Goal: Task Accomplishment & Management: Manage account settings

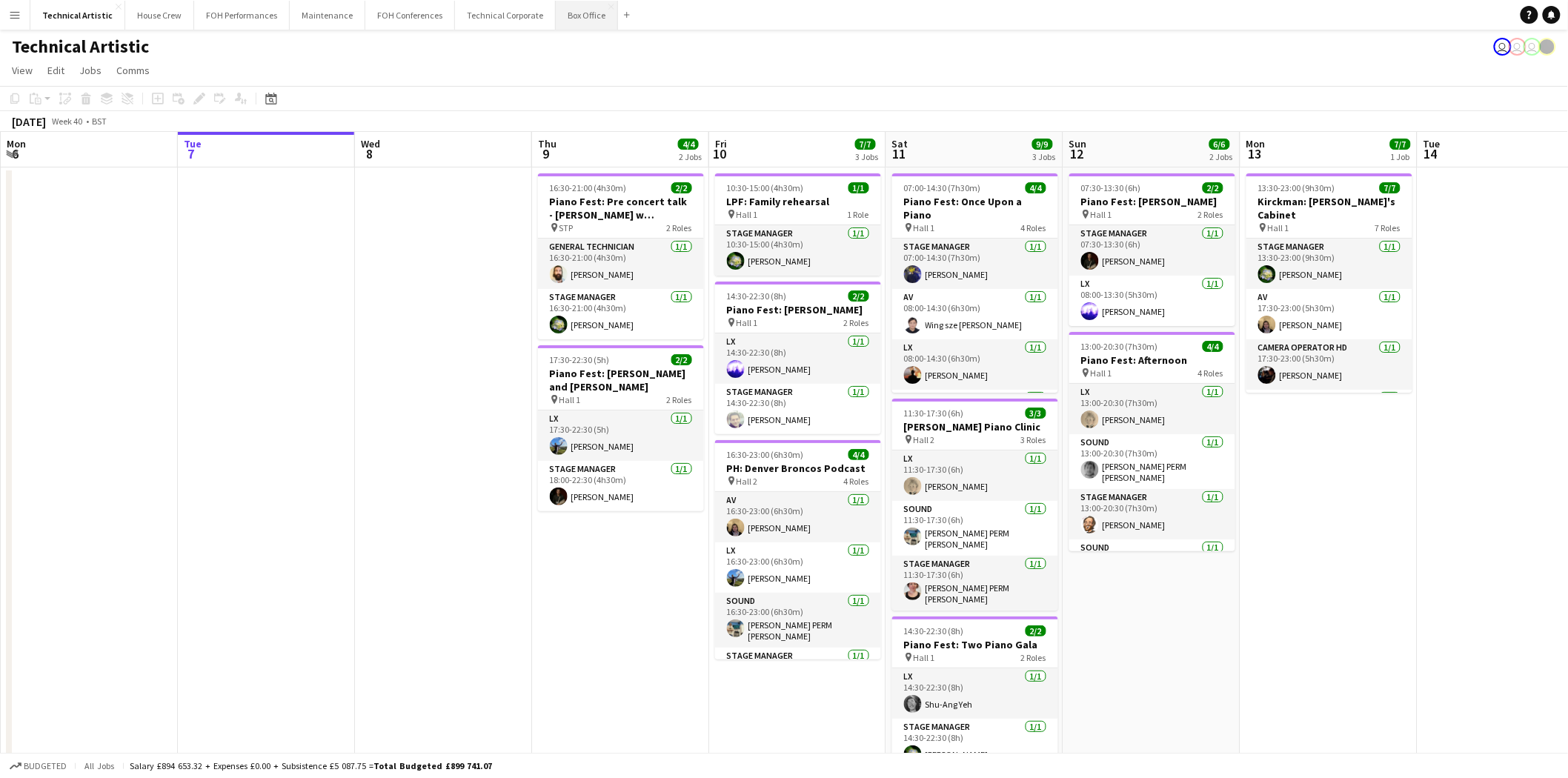
click at [565, 15] on button "Box Office Close" at bounding box center [587, 15] width 62 height 29
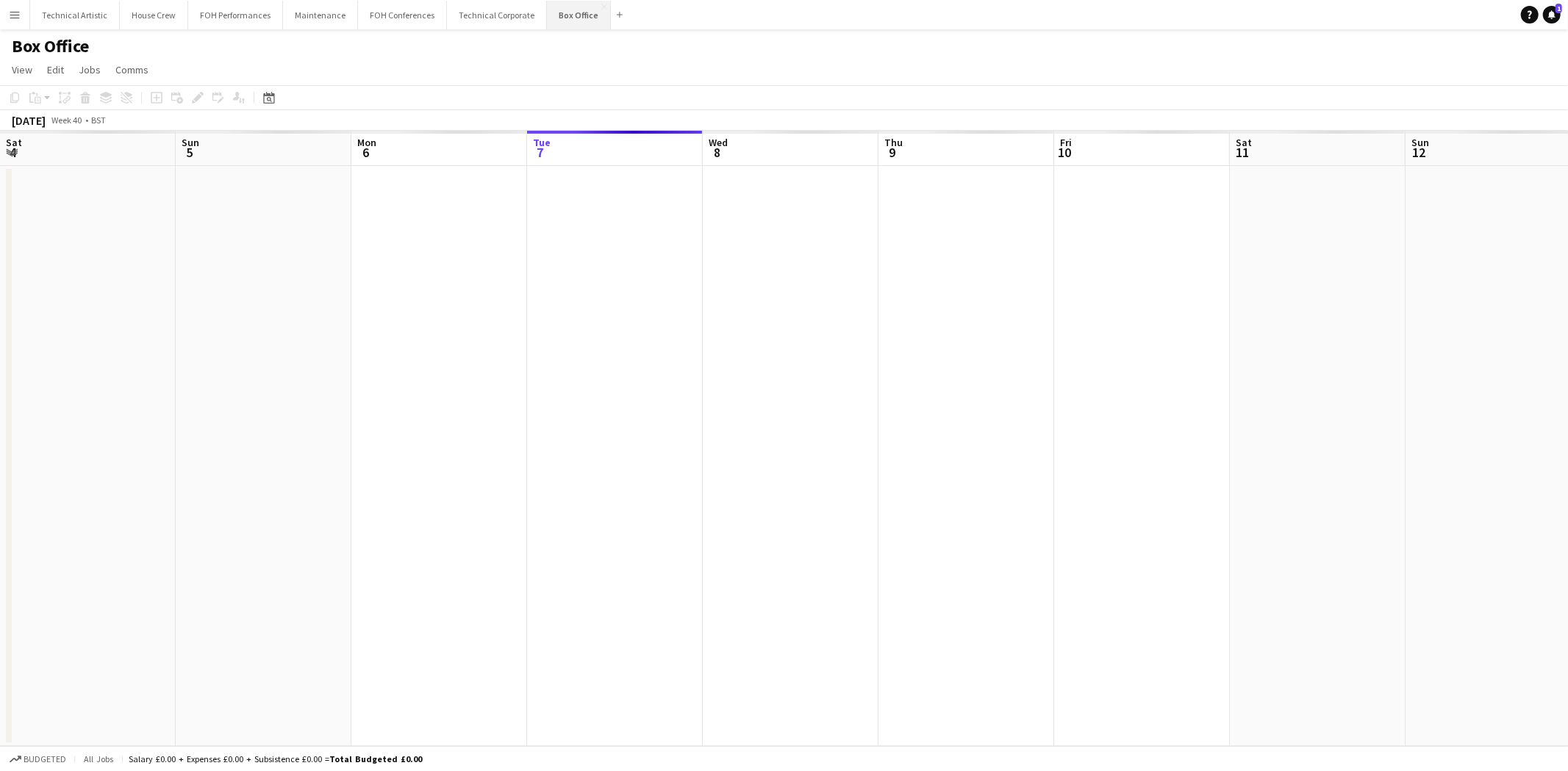
scroll to position [0, 351]
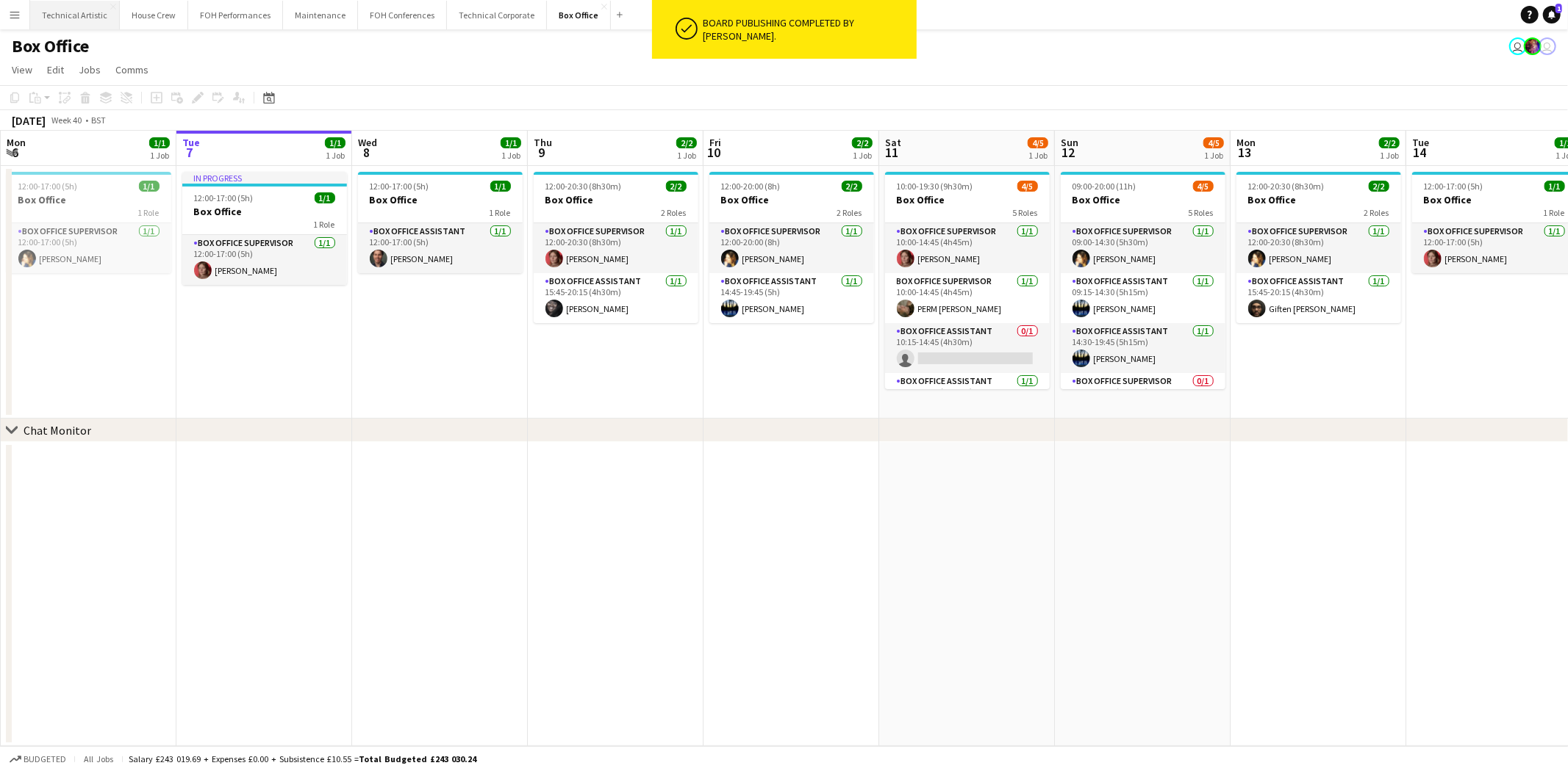
click at [88, 27] on button "Technical Artistic Close" at bounding box center [75, 15] width 90 height 29
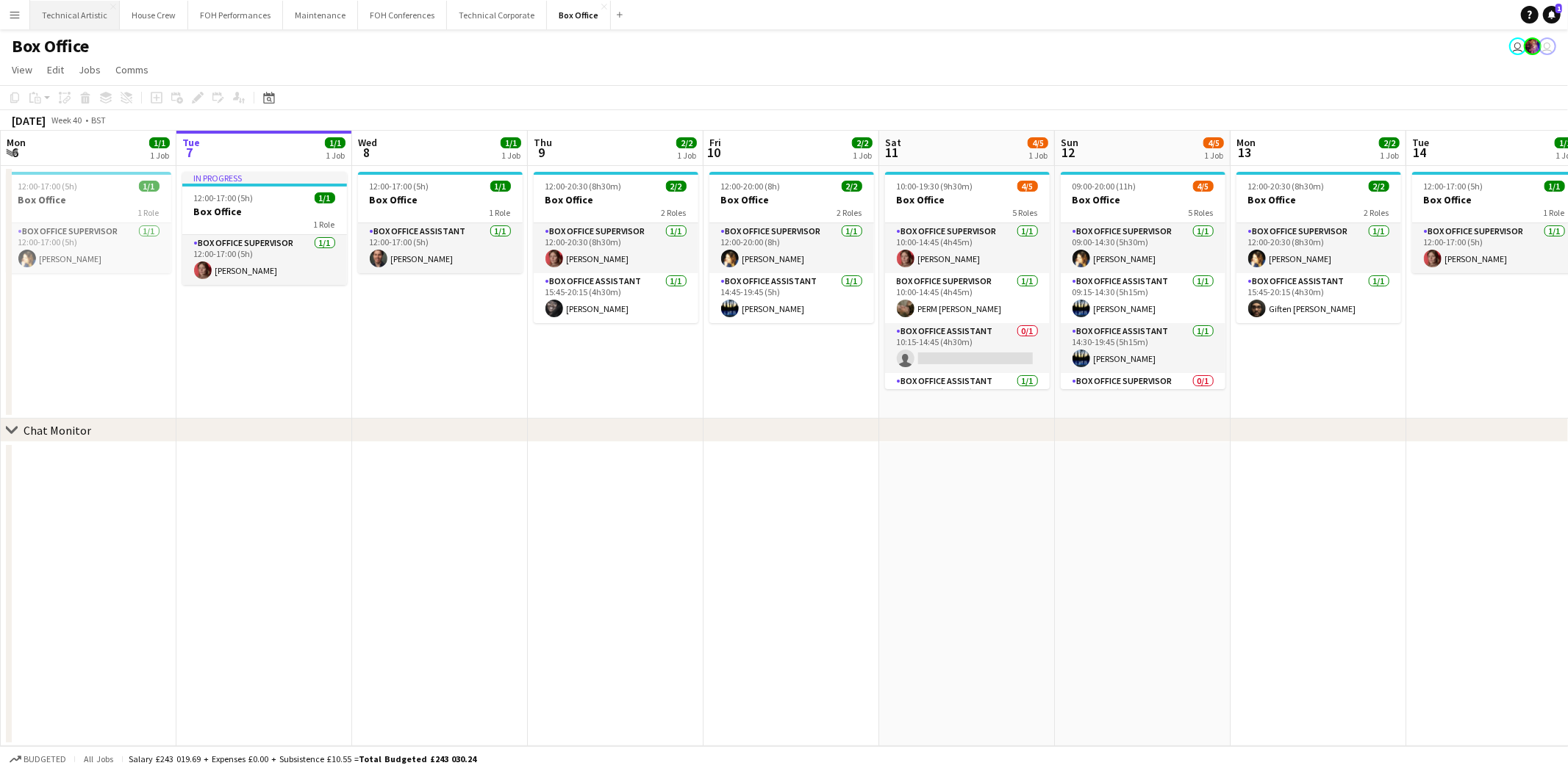
click at [88, 27] on button "Technical Artistic Close" at bounding box center [75, 15] width 90 height 29
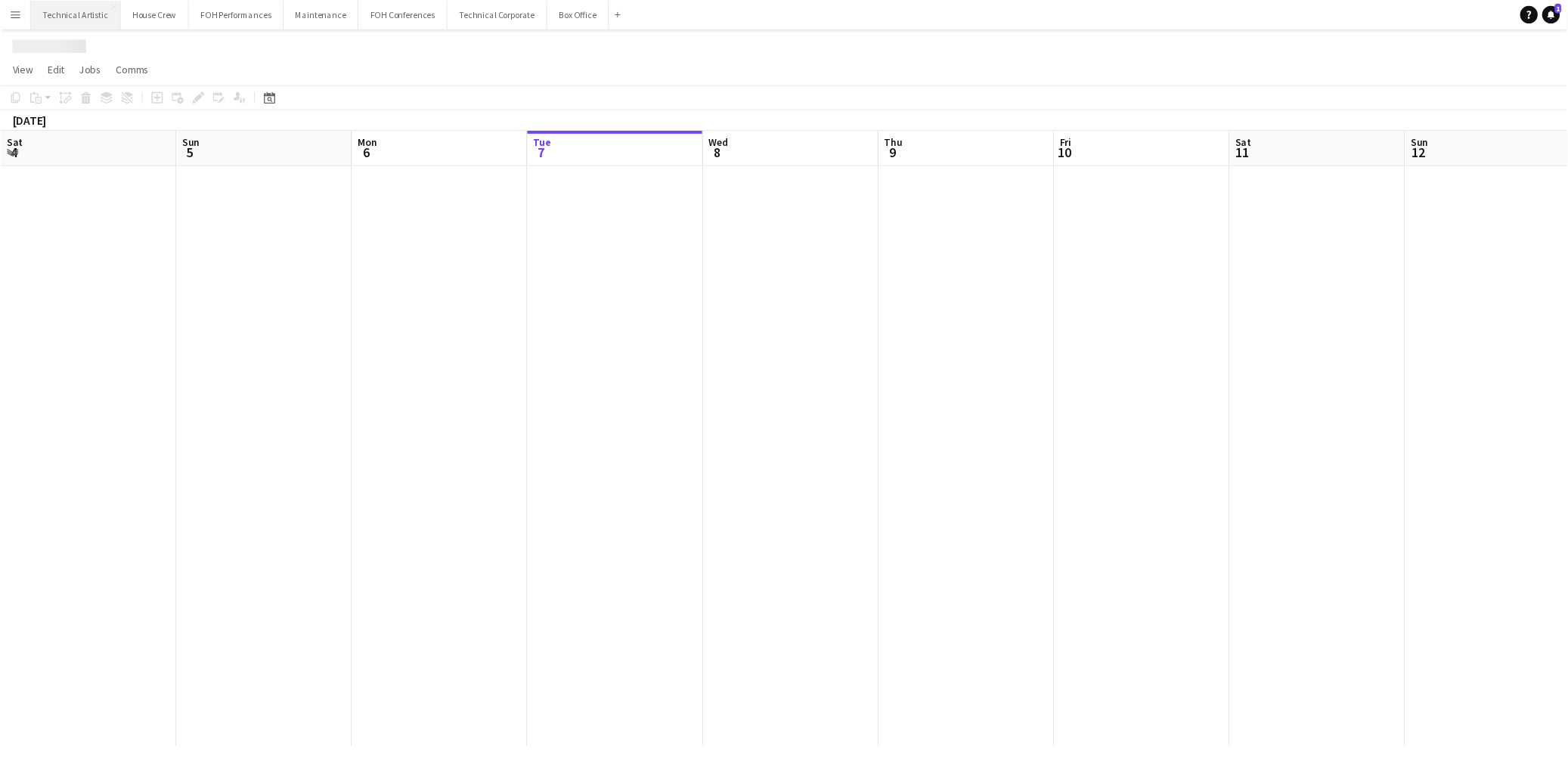
scroll to position [0, 361]
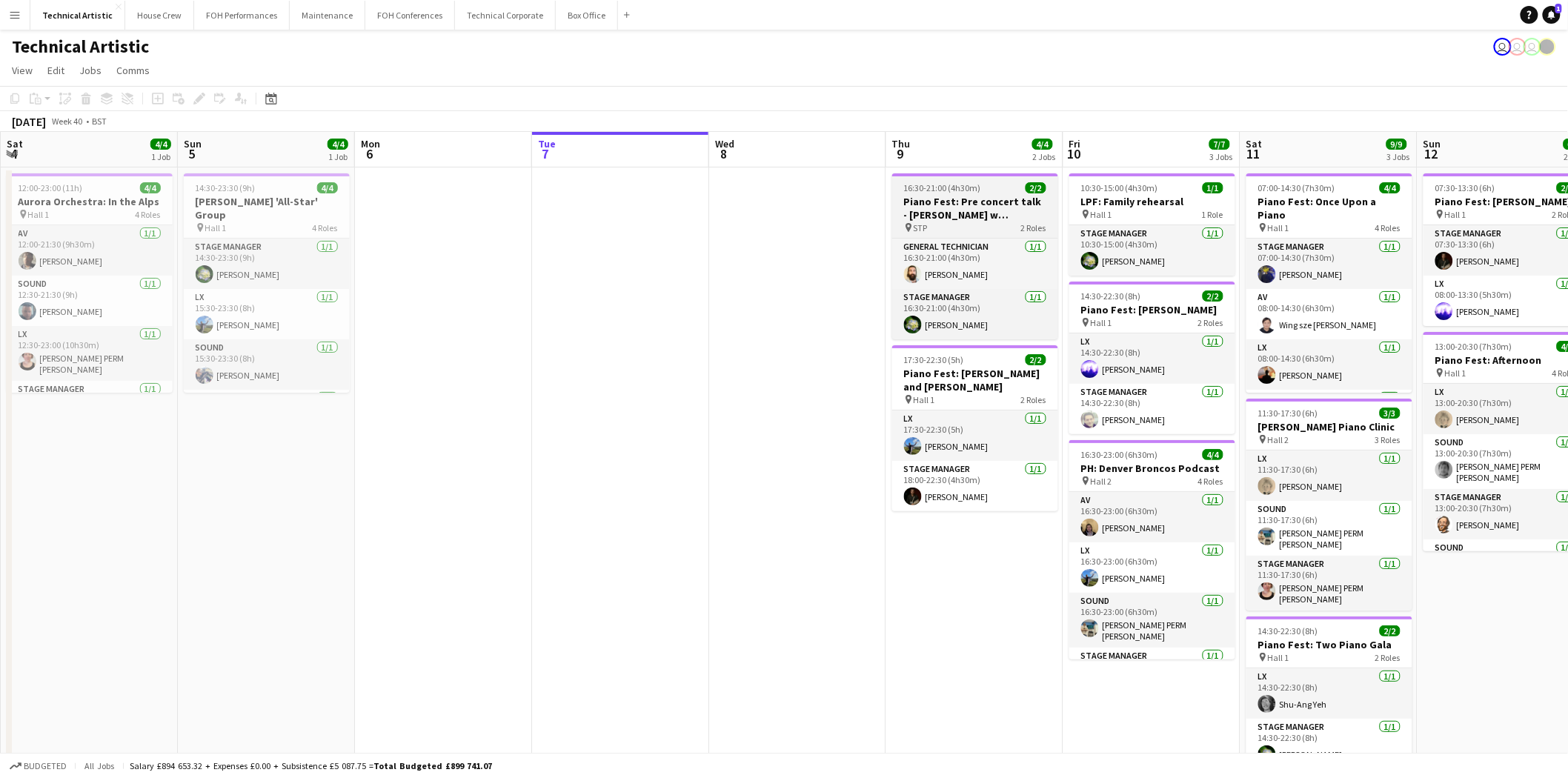
click at [946, 189] on span "16:30-21:00 (4h30m)" at bounding box center [943, 187] width 77 height 11
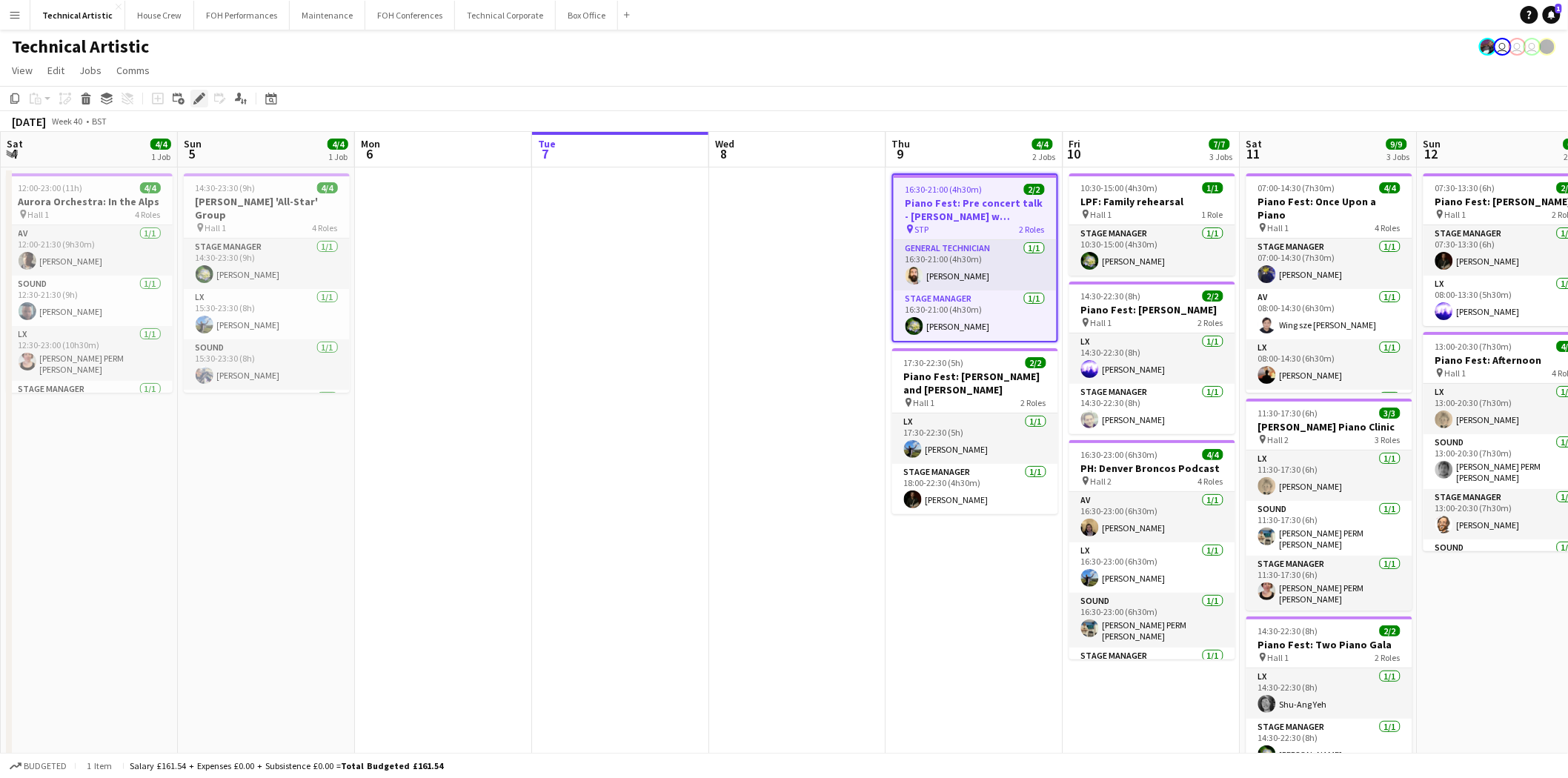
click at [197, 99] on icon at bounding box center [198, 99] width 8 height 8
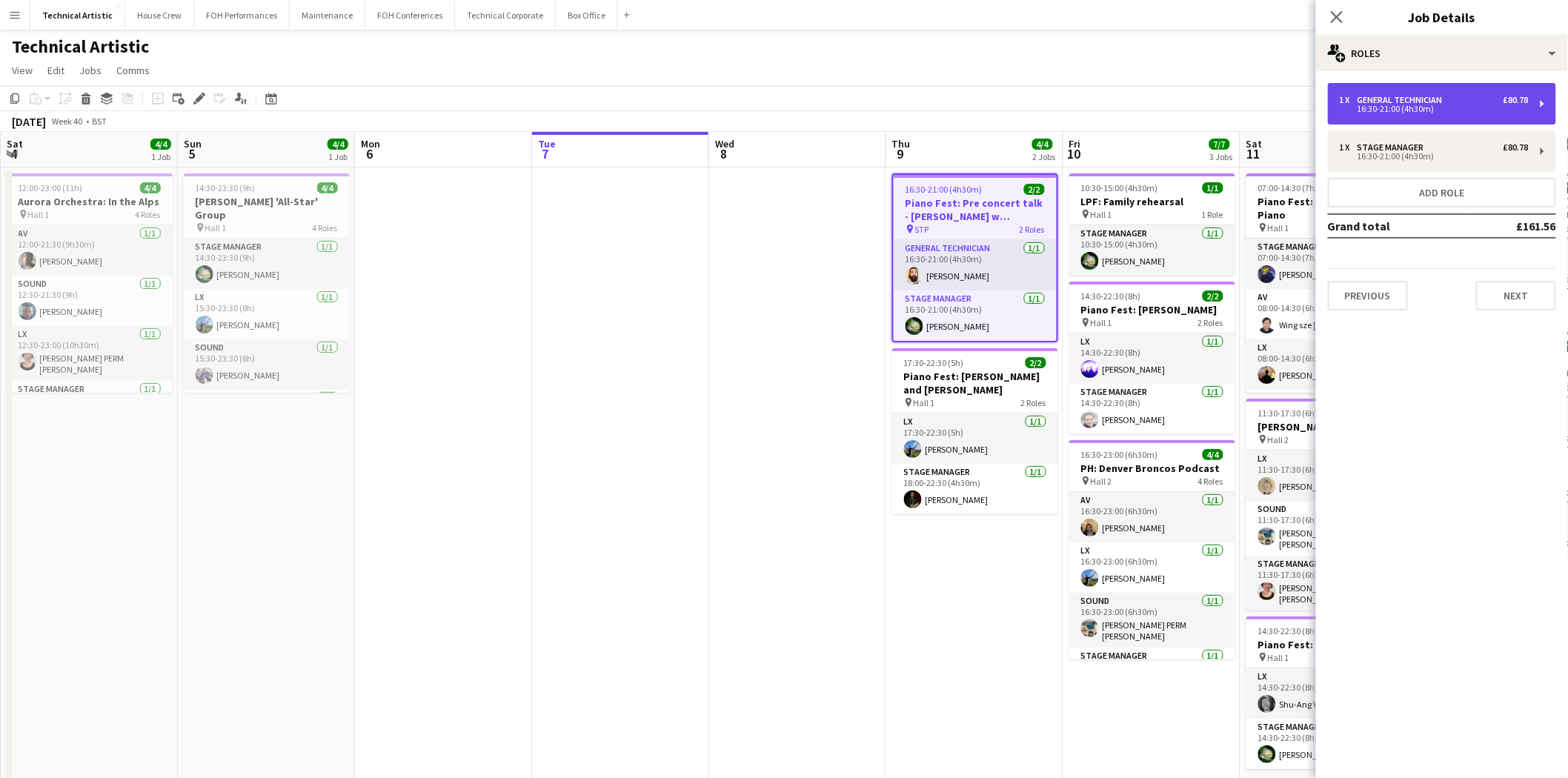
click at [1357, 98] on div "General Technician" at bounding box center [1402, 100] width 91 height 10
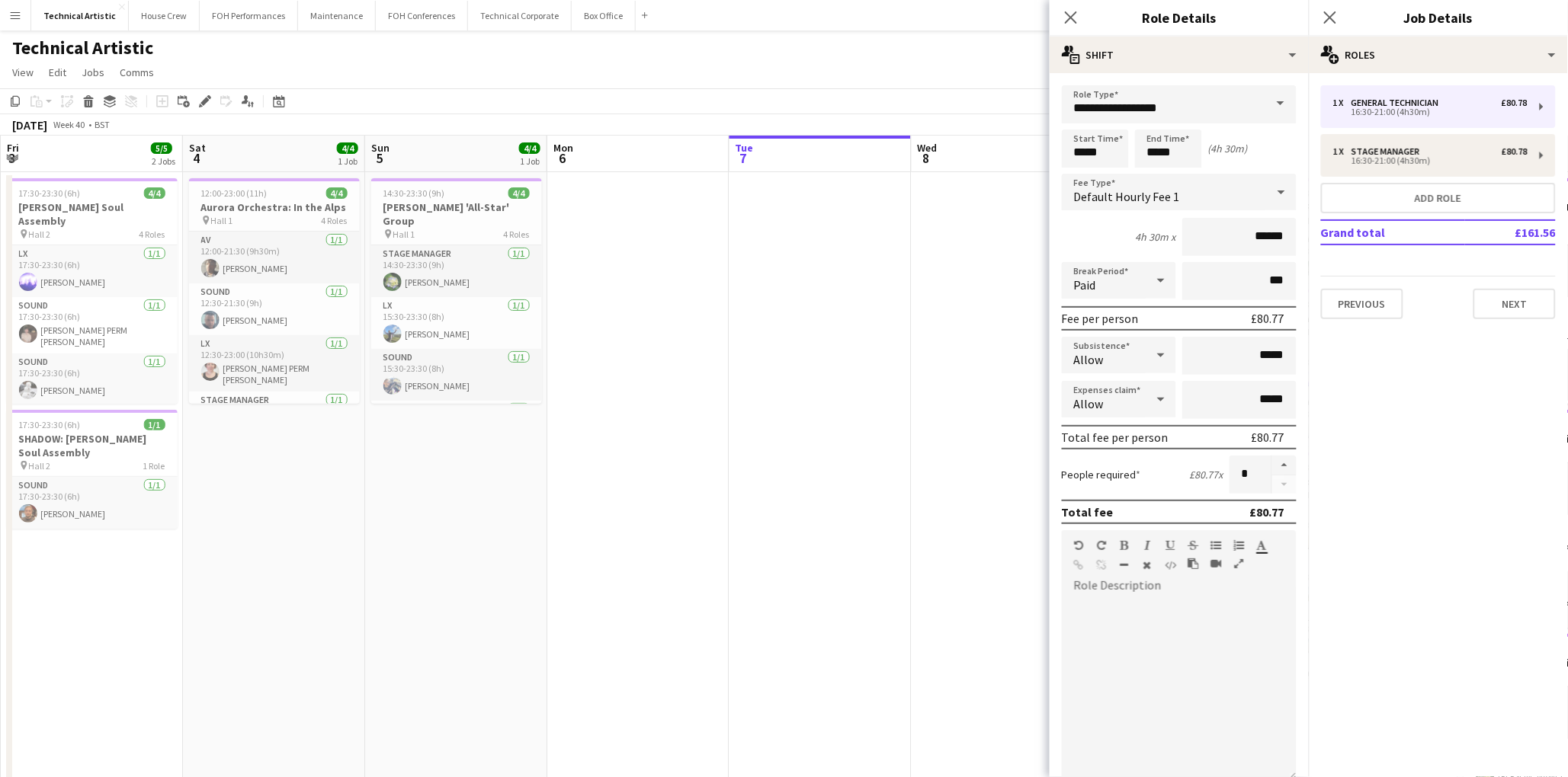
click at [1057, 11] on div "Close pop-in" at bounding box center [1071, 18] width 43 height 35
click at [1078, 11] on app-icon "Close pop-in" at bounding box center [1071, 18] width 22 height 22
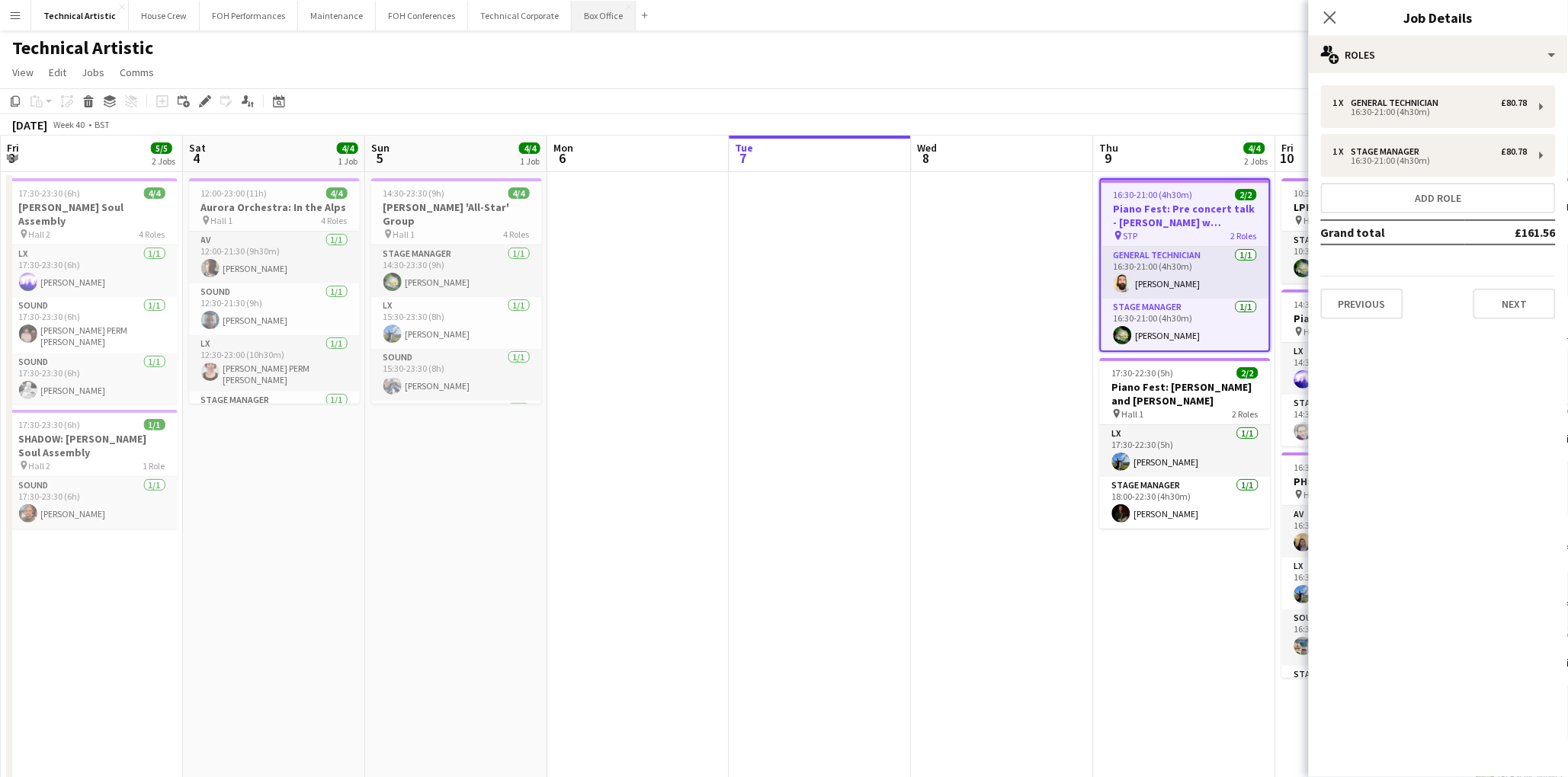
click at [579, 15] on button "Box Office Close" at bounding box center [604, 15] width 64 height 30
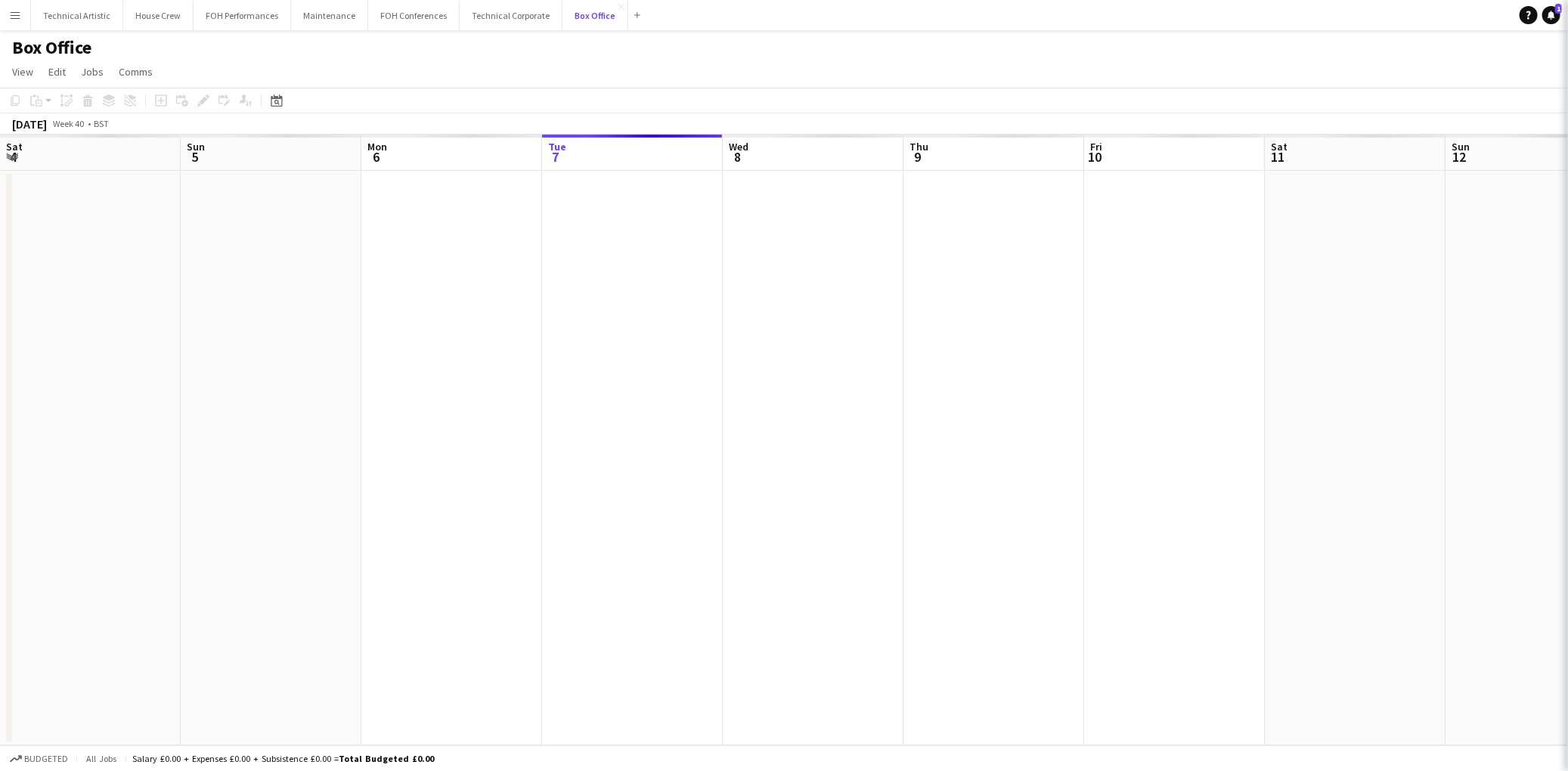
scroll to position [0, 361]
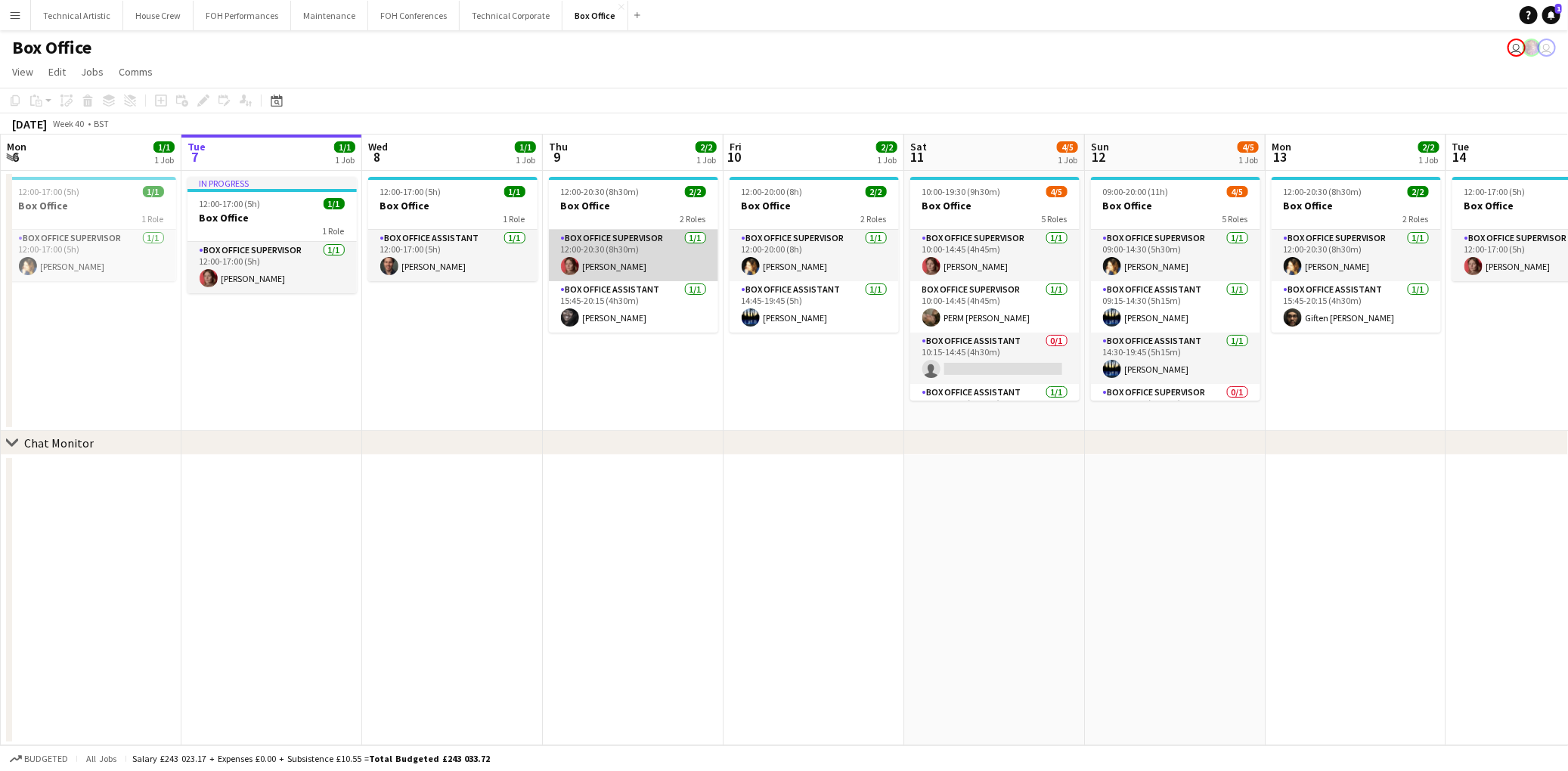
click at [618, 261] on app-card-role "Box Office Supervisor [DATE] 12:00-20:30 (8h30m) [PERSON_NAME]" at bounding box center [633, 255] width 169 height 52
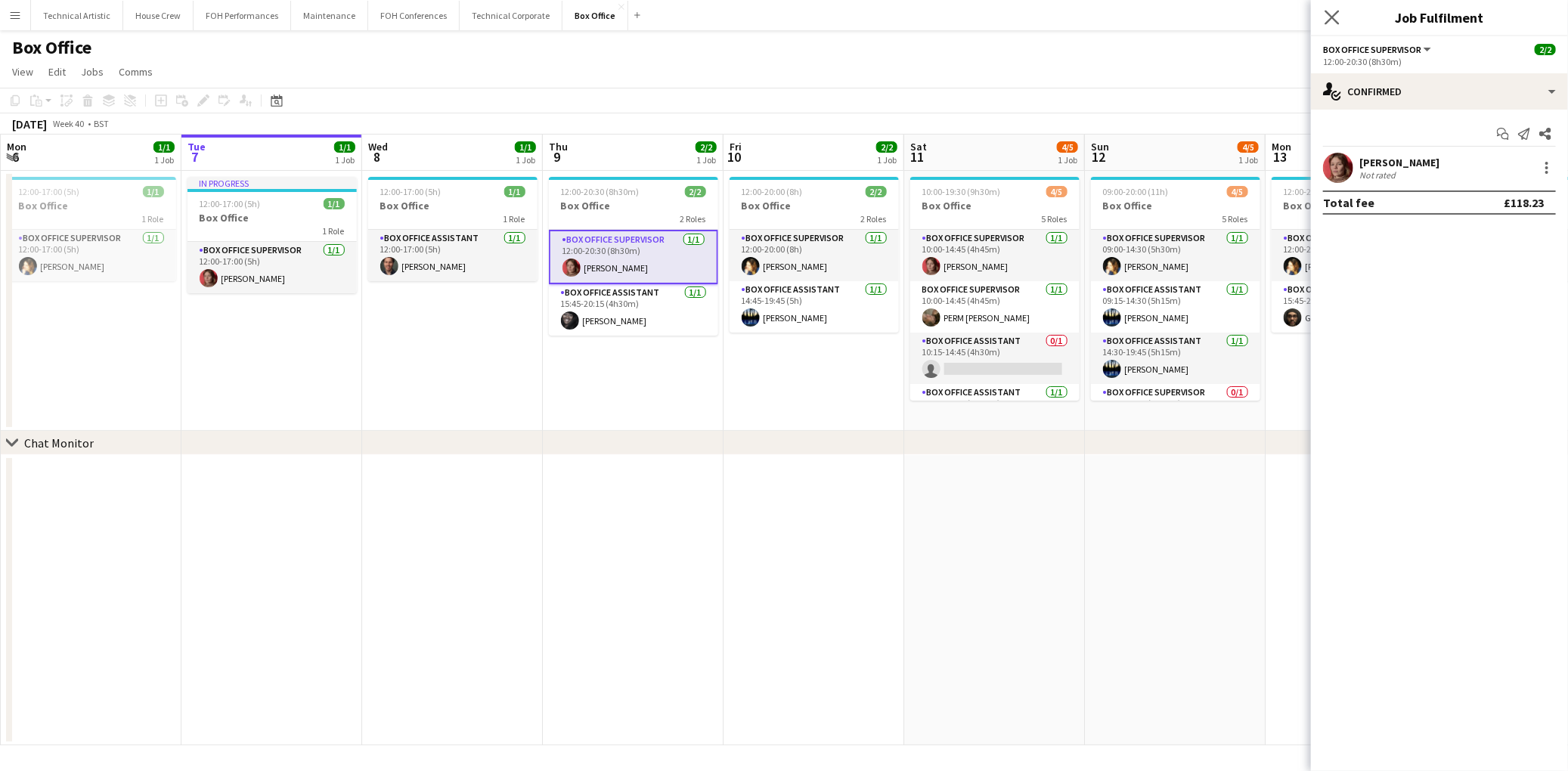
click at [1325, 16] on icon "Close pop-in" at bounding box center [1332, 17] width 14 height 14
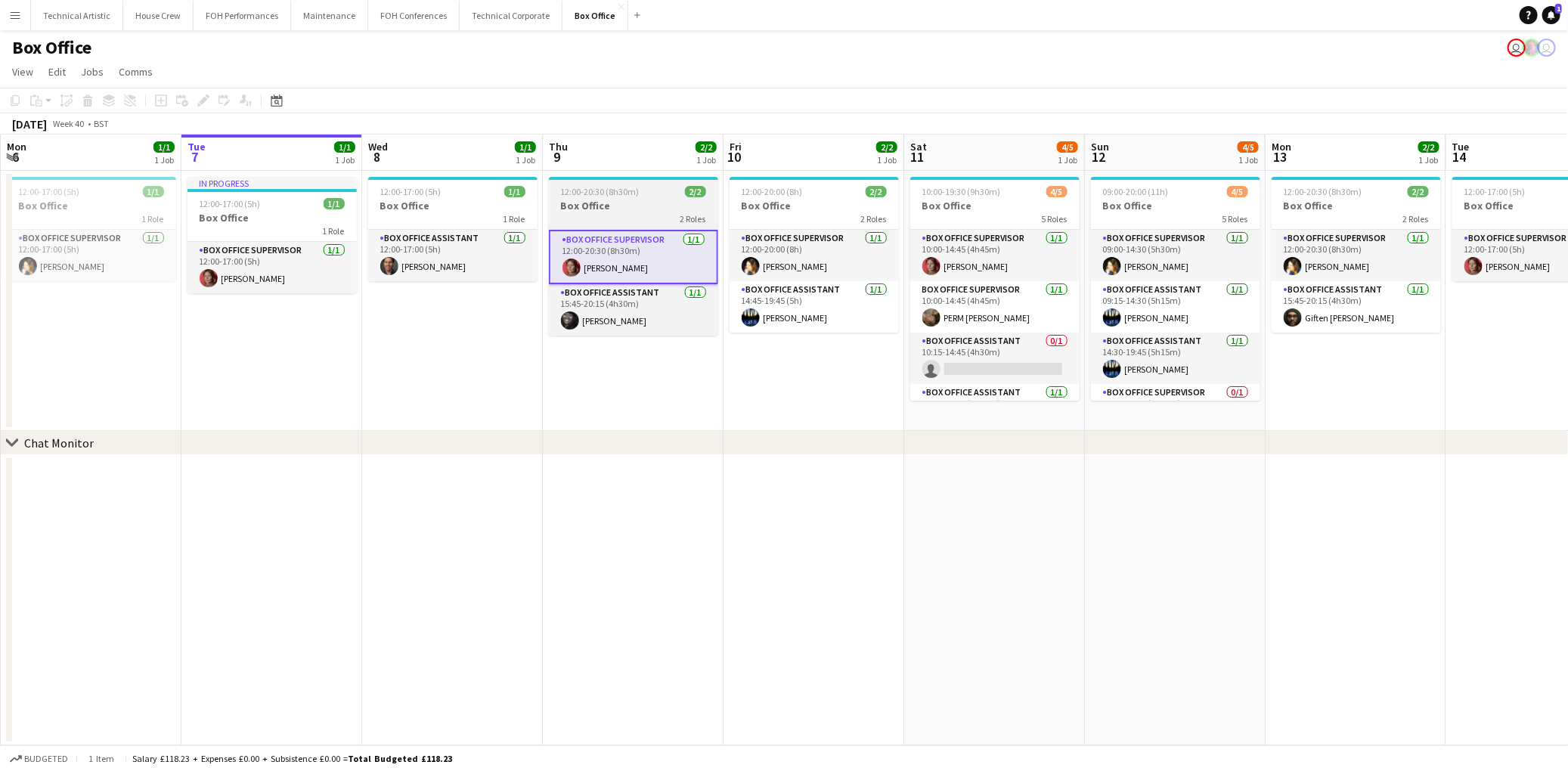
click at [609, 193] on span "12:00-20:30 (8h30m)" at bounding box center [600, 191] width 79 height 11
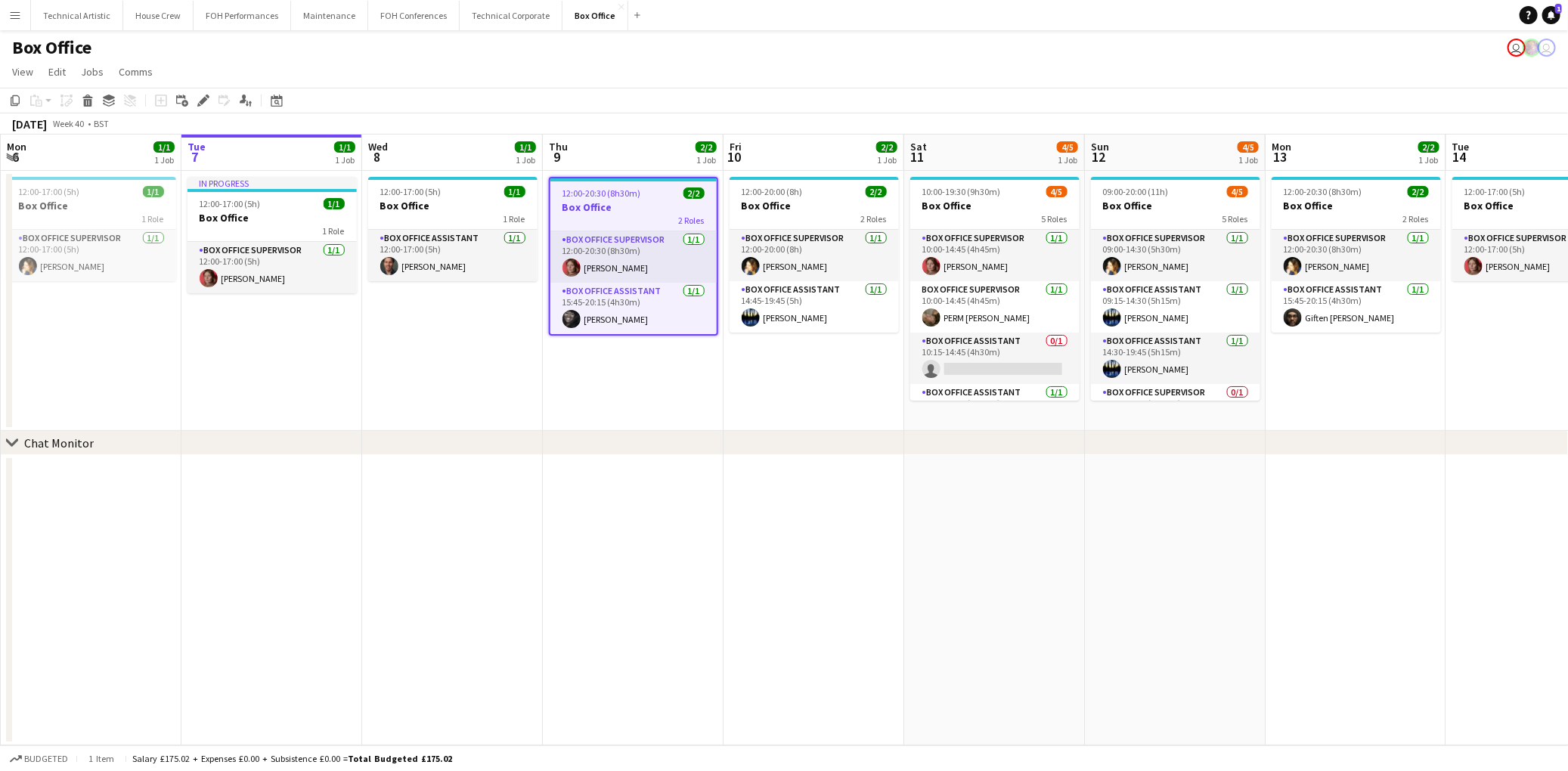
click at [212, 103] on div "Add job Add linked Job Edit Edit linked Job Applicants" at bounding box center [197, 101] width 116 height 18
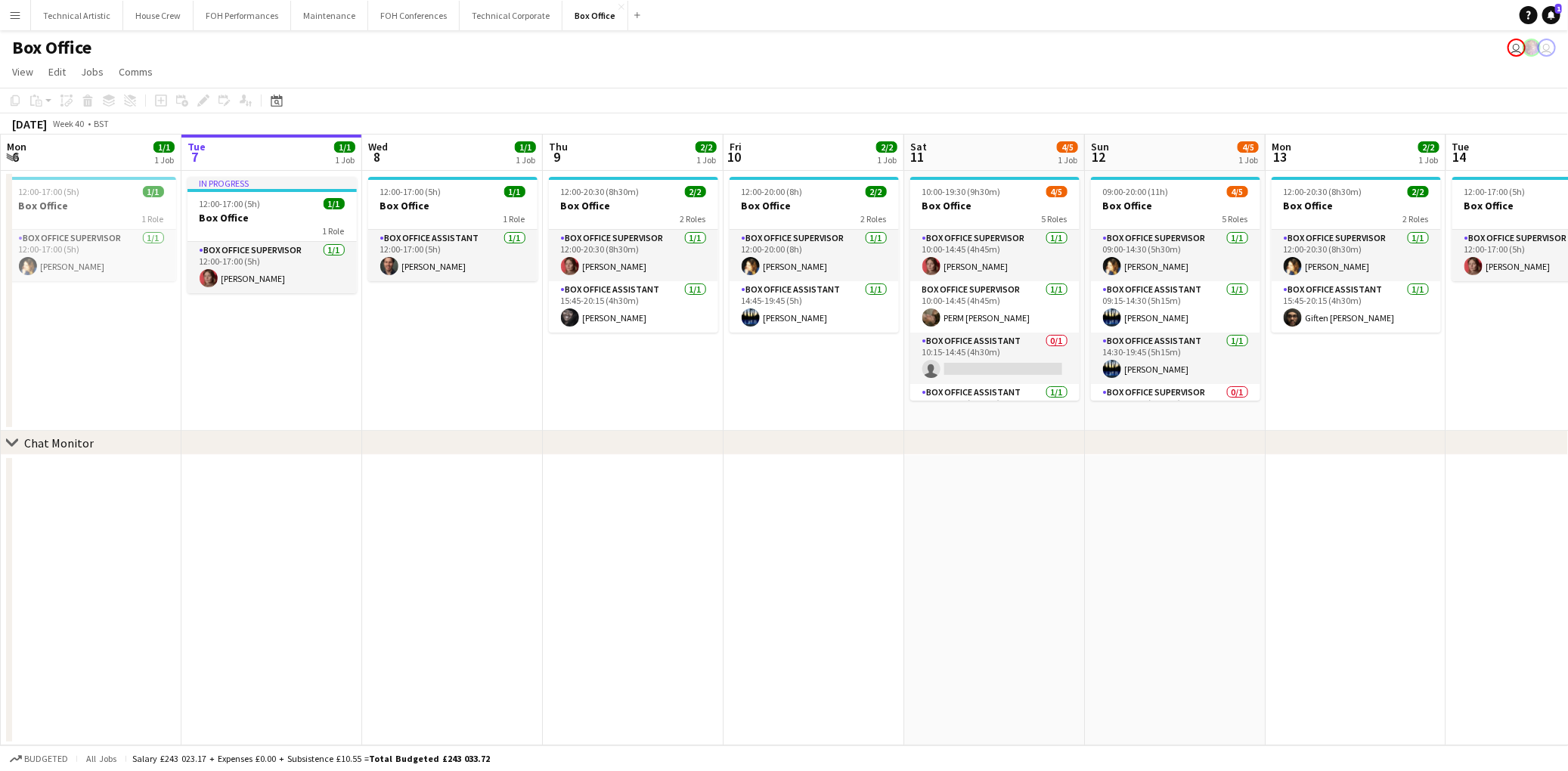
click at [202, 102] on div "Add job Add linked Job Edit Edit linked Job Applicants" at bounding box center [197, 101] width 116 height 18
click at [565, 202] on h3 "Box Office" at bounding box center [633, 205] width 169 height 14
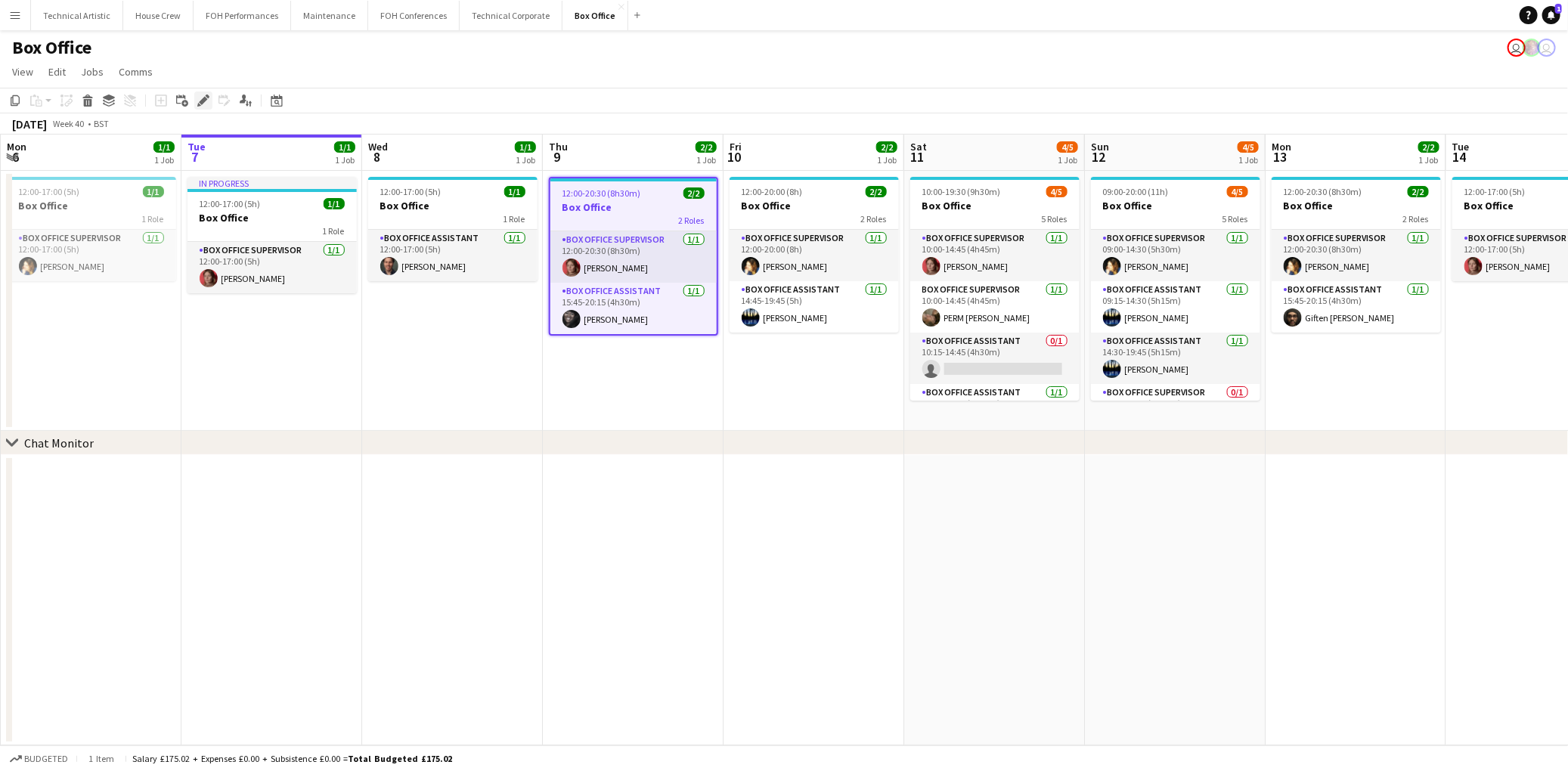
click at [200, 105] on icon "Edit" at bounding box center [203, 101] width 12 height 12
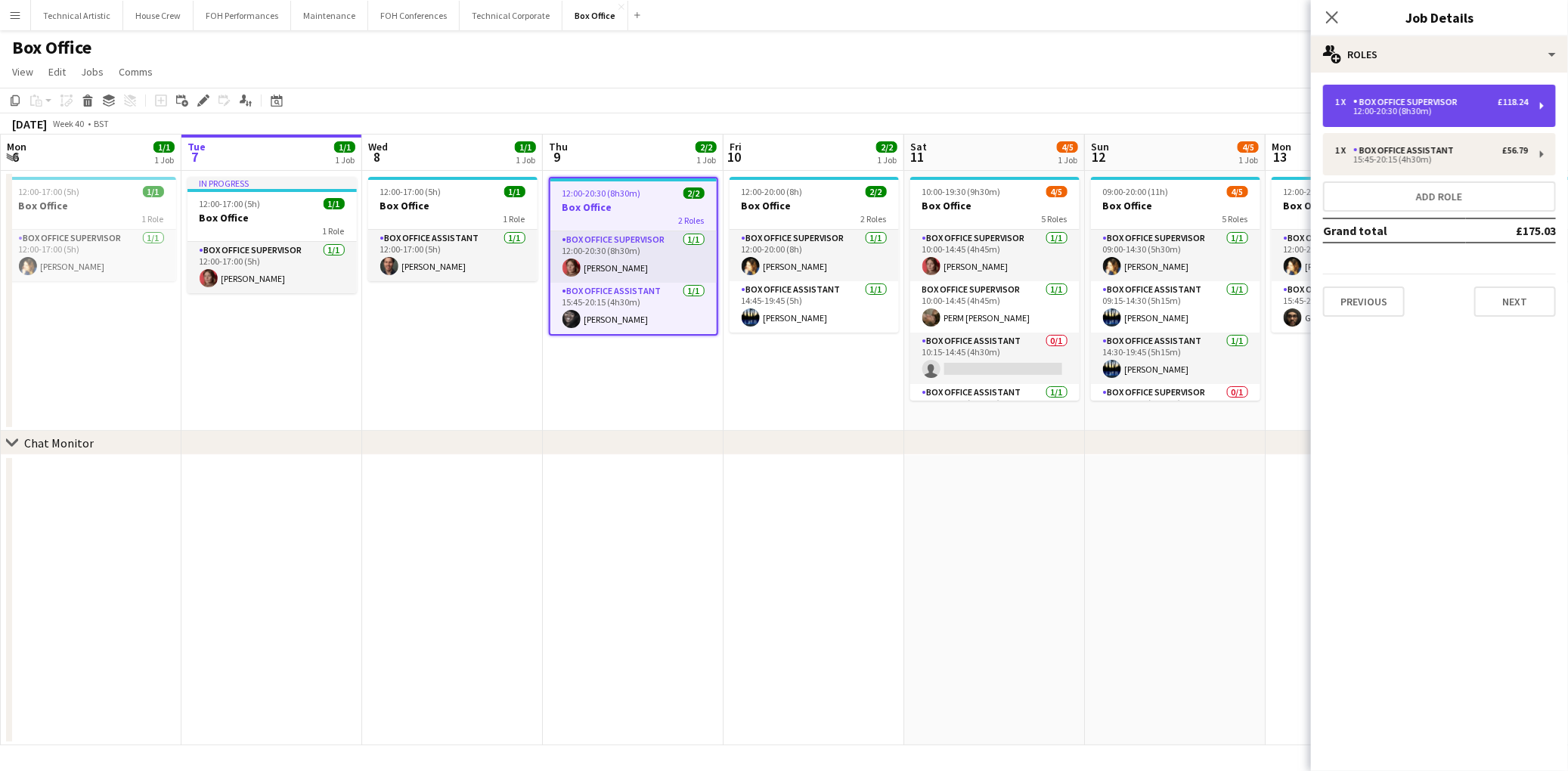
click at [1398, 112] on div "12:00-20:30 (8h30m)" at bounding box center [1432, 111] width 192 height 8
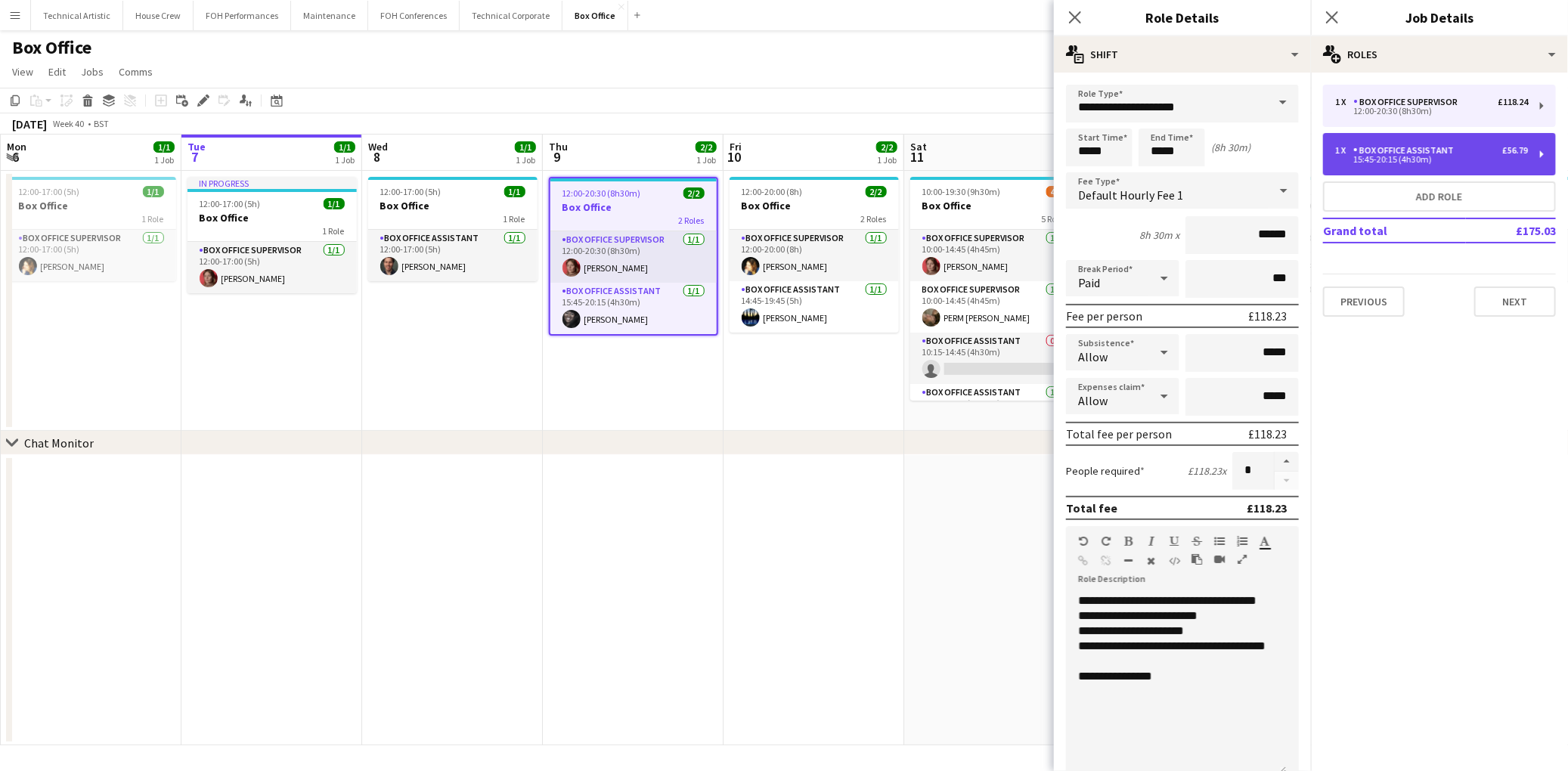
click at [1378, 152] on div "Box Office Assistant" at bounding box center [1407, 151] width 107 height 11
type input "**********"
type input "*****"
type input "******"
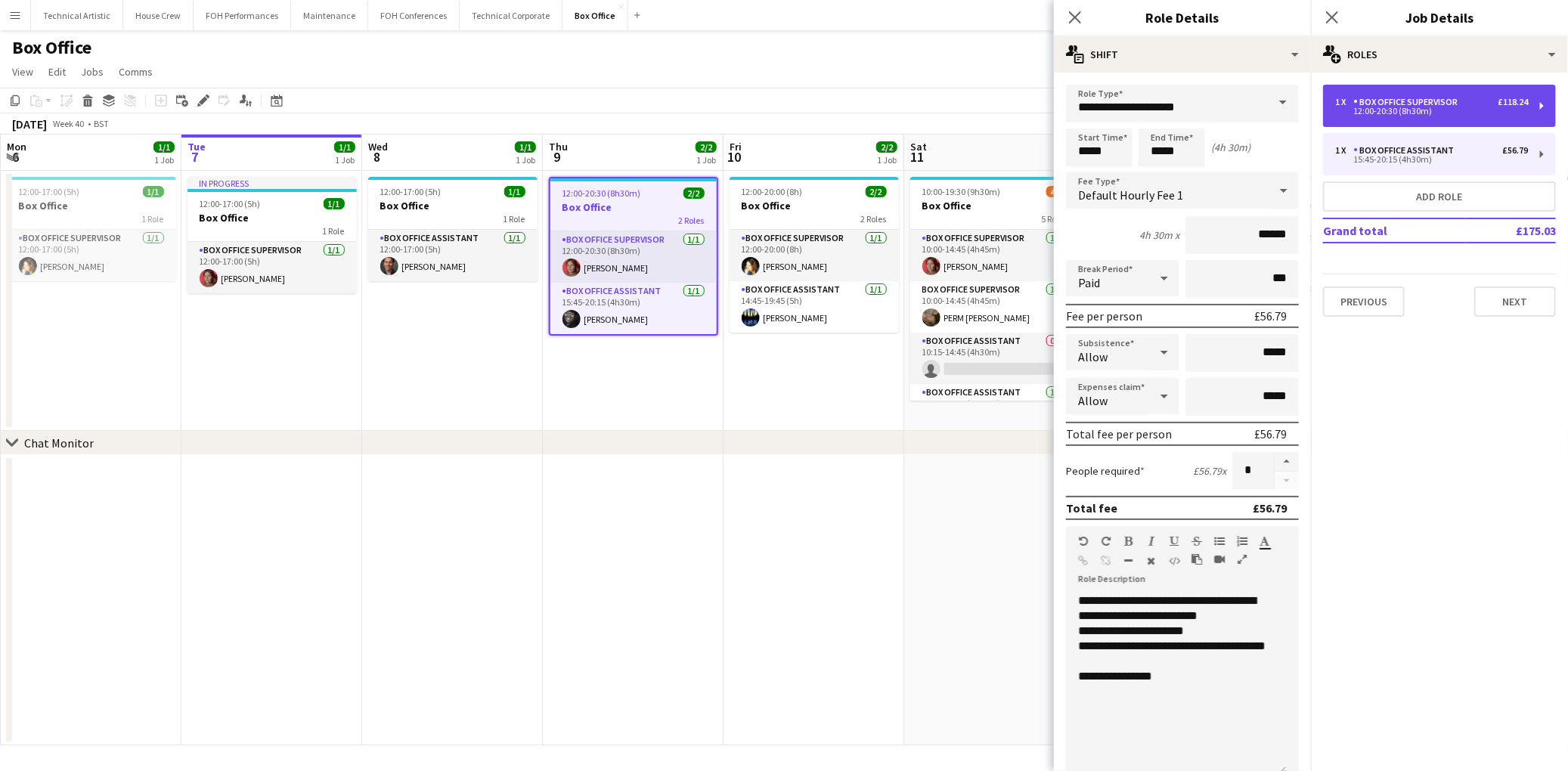
click at [1377, 106] on div "Box Office Supervisor" at bounding box center [1409, 102] width 111 height 11
type input "**********"
type input "*****"
type input "******"
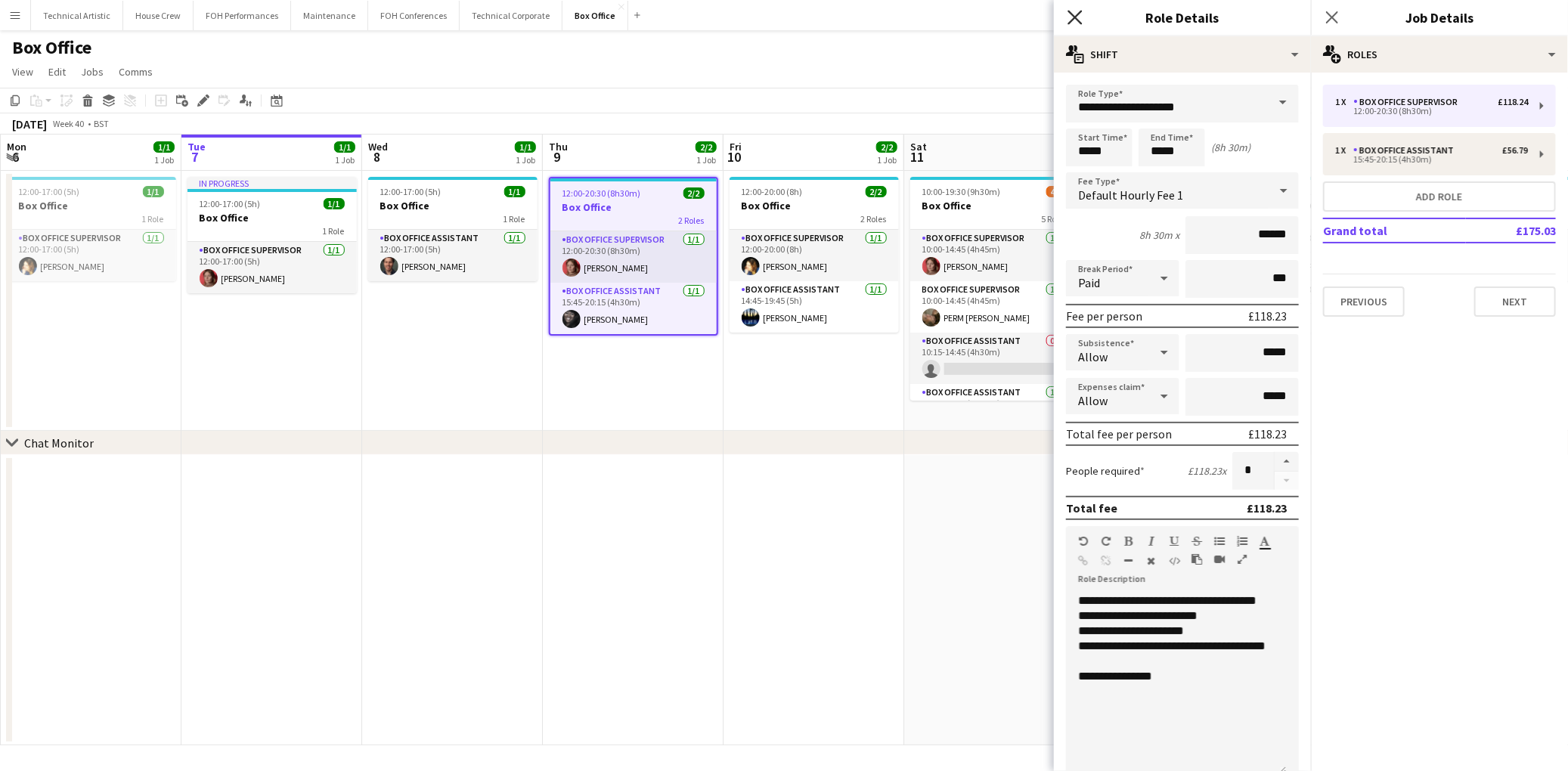
drag, startPoint x: 1070, startPoint y: 11, endPoint x: 1079, endPoint y: 11, distance: 9.0
click at [1070, 11] on icon "Close pop-in" at bounding box center [1074, 17] width 14 height 14
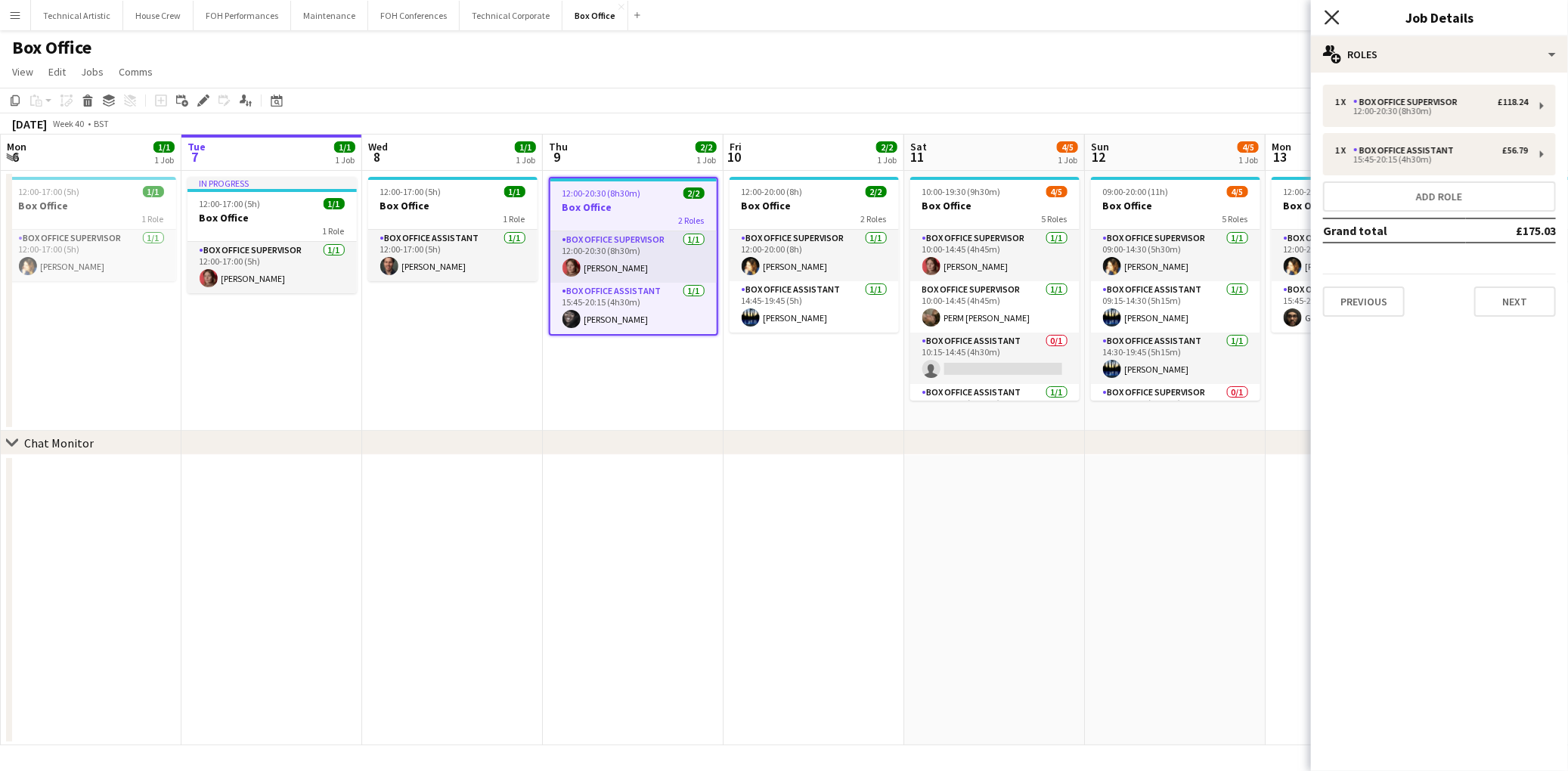
click at [1332, 24] on icon "Close pop-in" at bounding box center [1332, 17] width 14 height 14
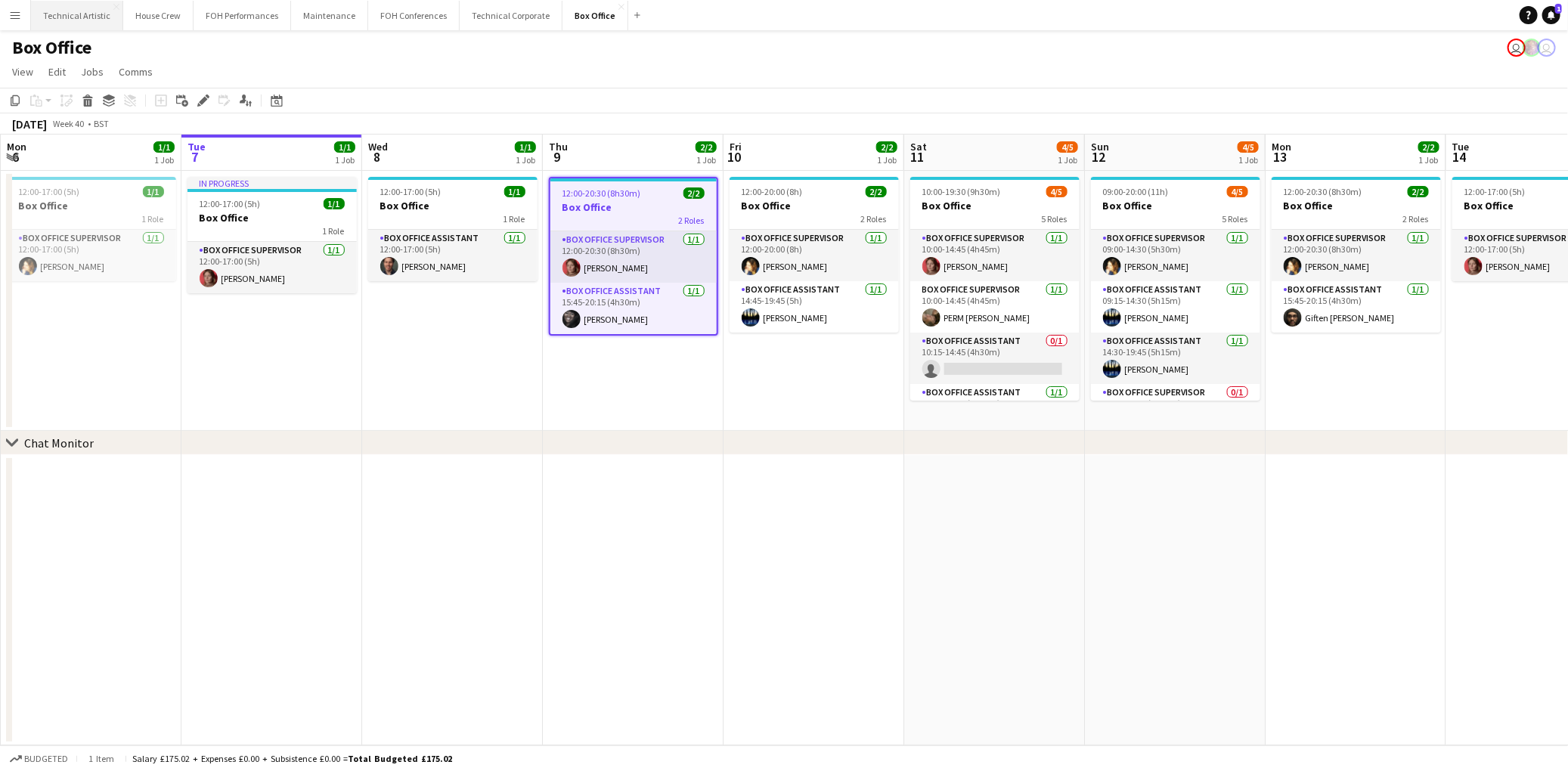
click at [55, 18] on button "Technical Artistic Close" at bounding box center [77, 15] width 92 height 30
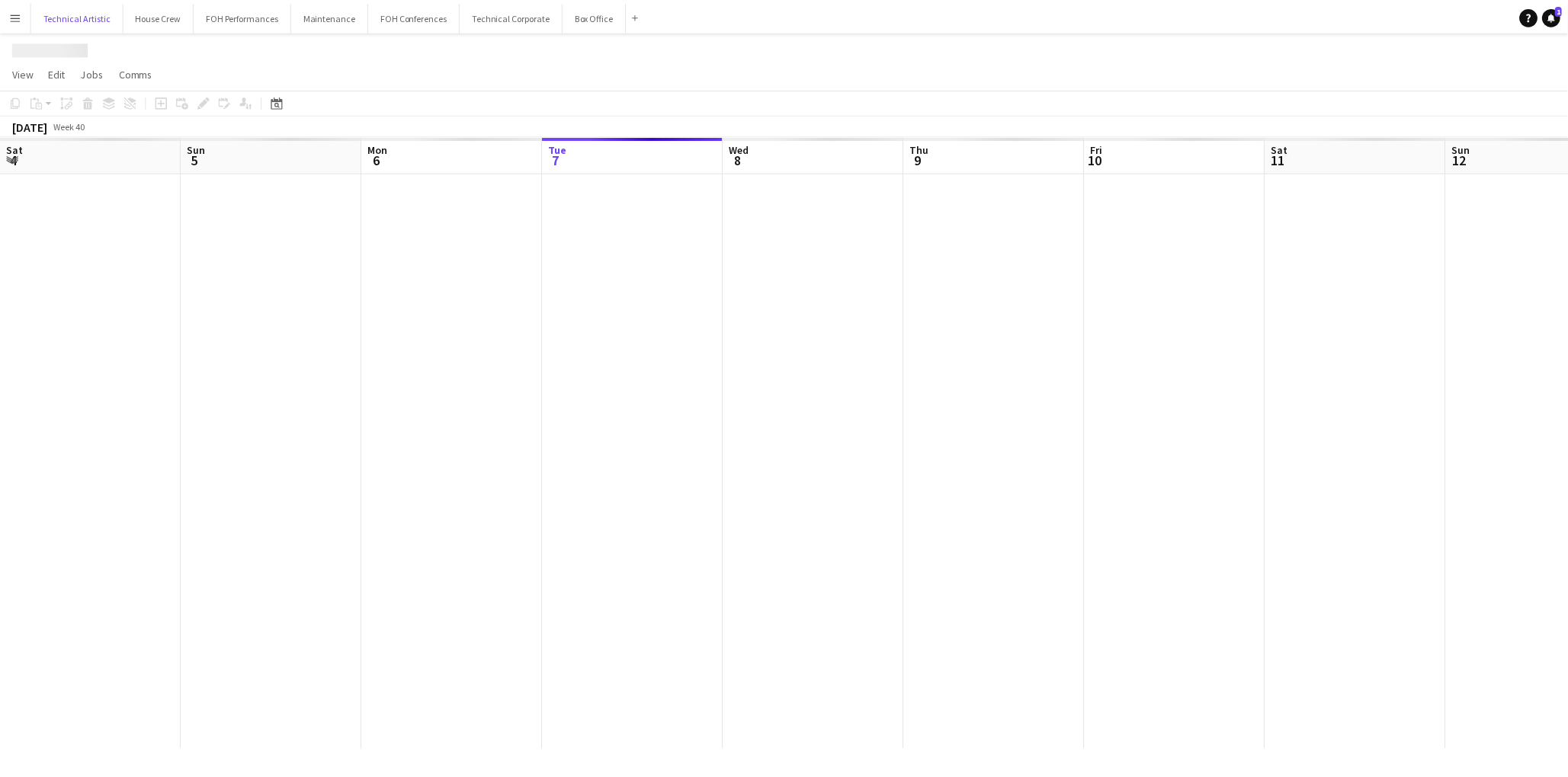
scroll to position [0, 364]
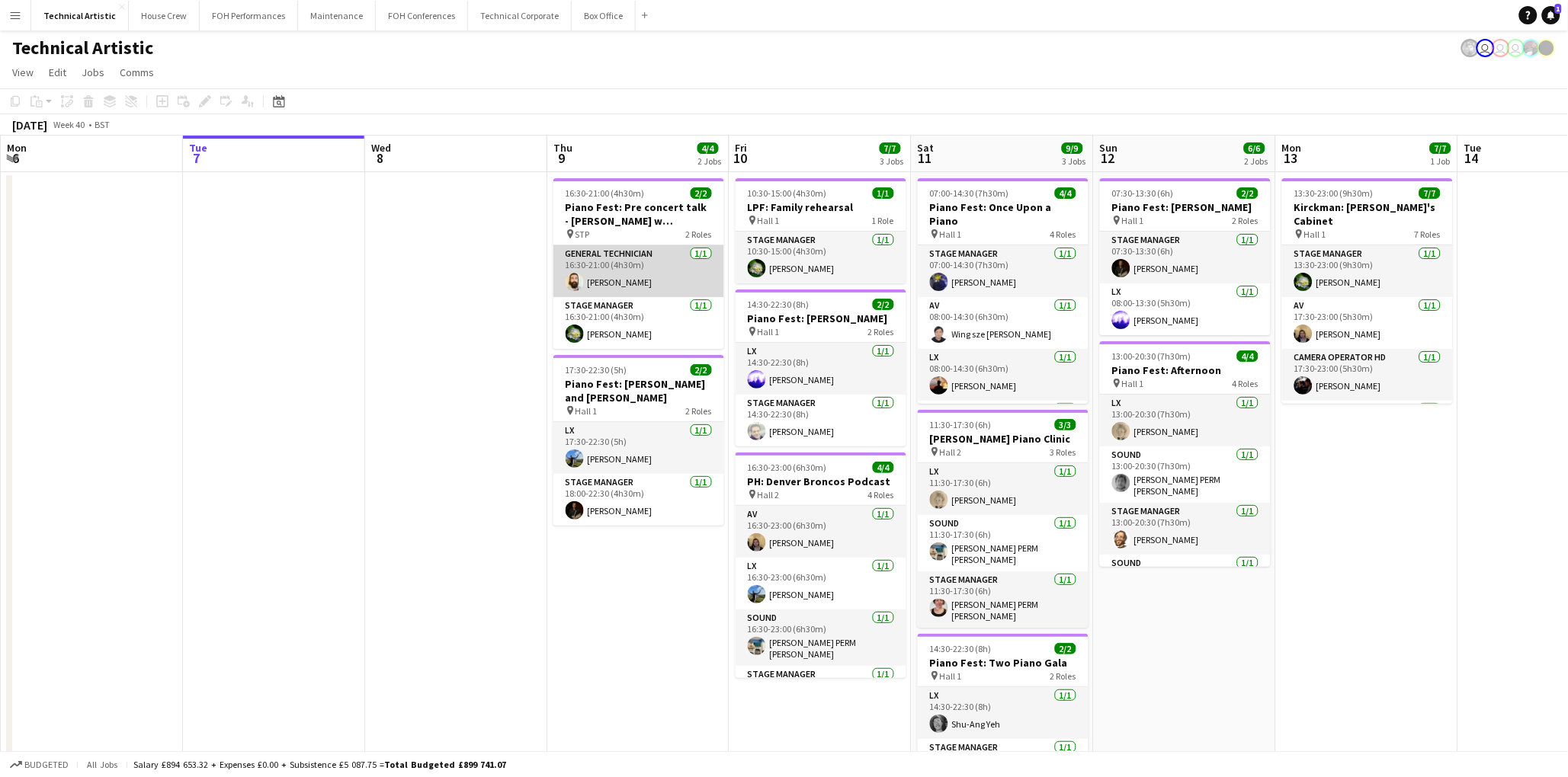
click at [591, 260] on app-card-role "General Technician [DATE] 16:30-21:00 (4h30m) [PERSON_NAME]" at bounding box center [638, 271] width 170 height 52
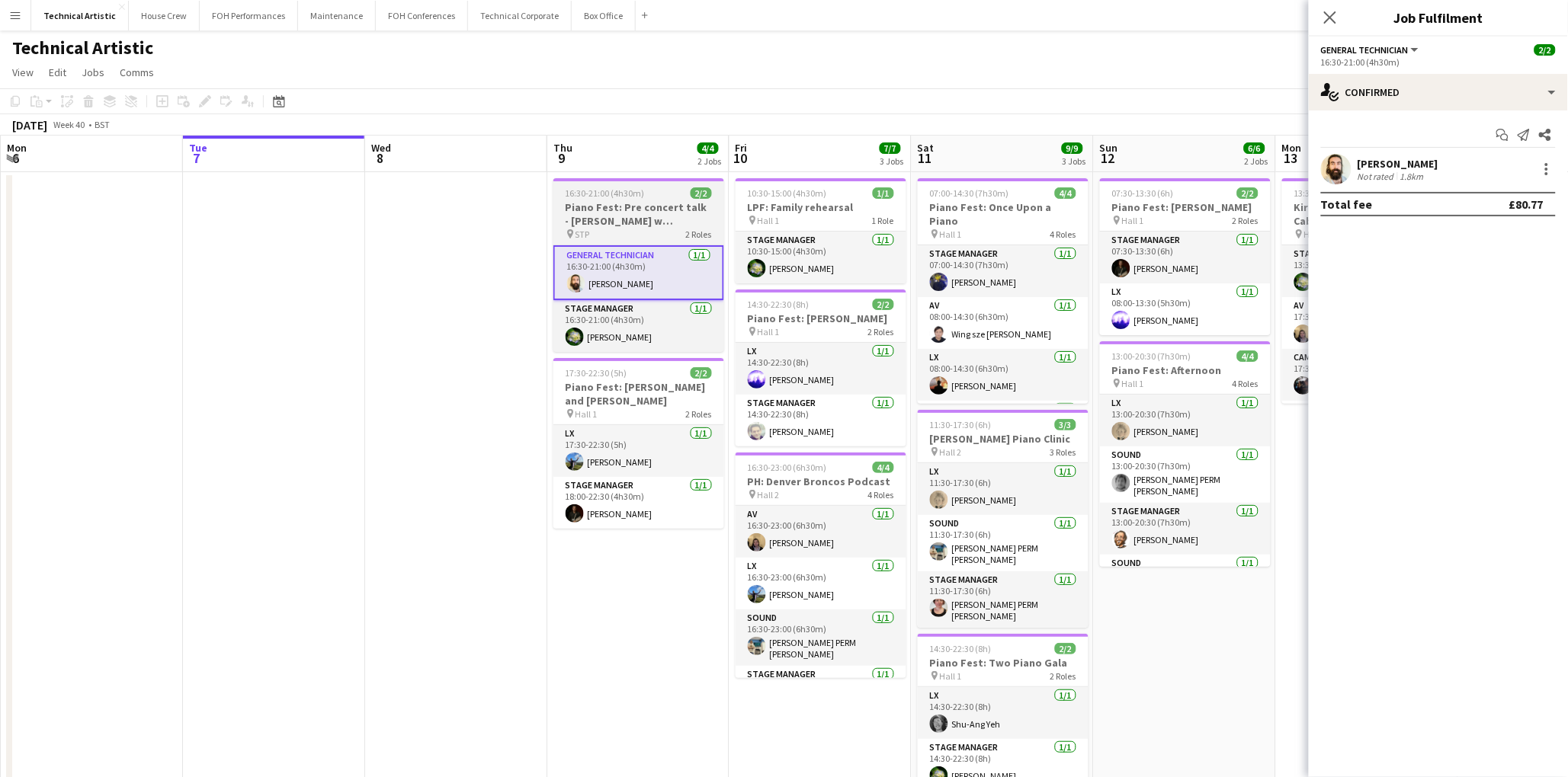
click at [637, 183] on app-job-card "16:30-21:00 (4h30m) 2/2 Piano Fest: Pre concert talk - [PERSON_NAME] w [PERSON_…" at bounding box center [638, 264] width 170 height 173
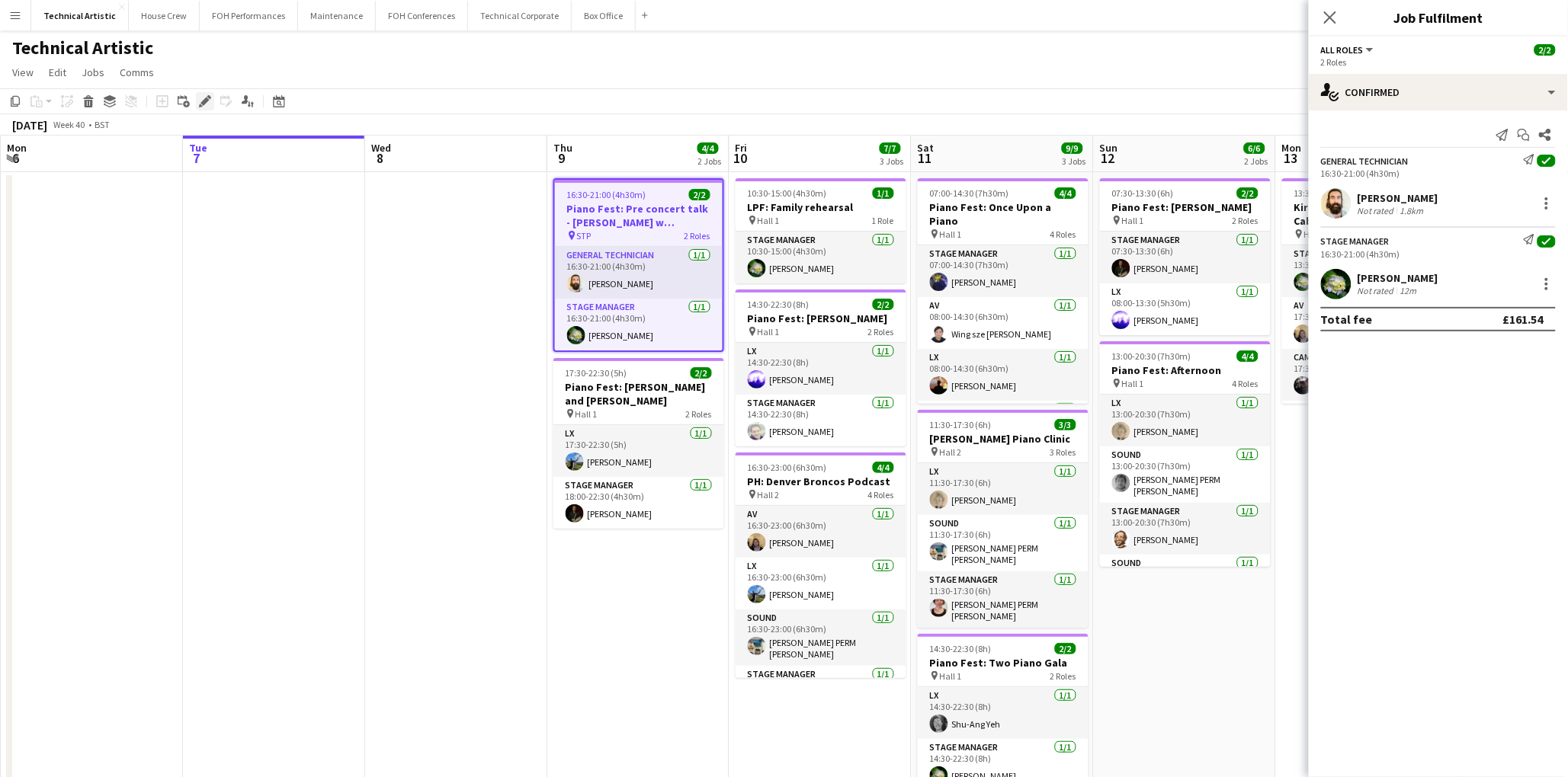
click at [206, 105] on icon "Edit" at bounding box center [205, 102] width 12 height 12
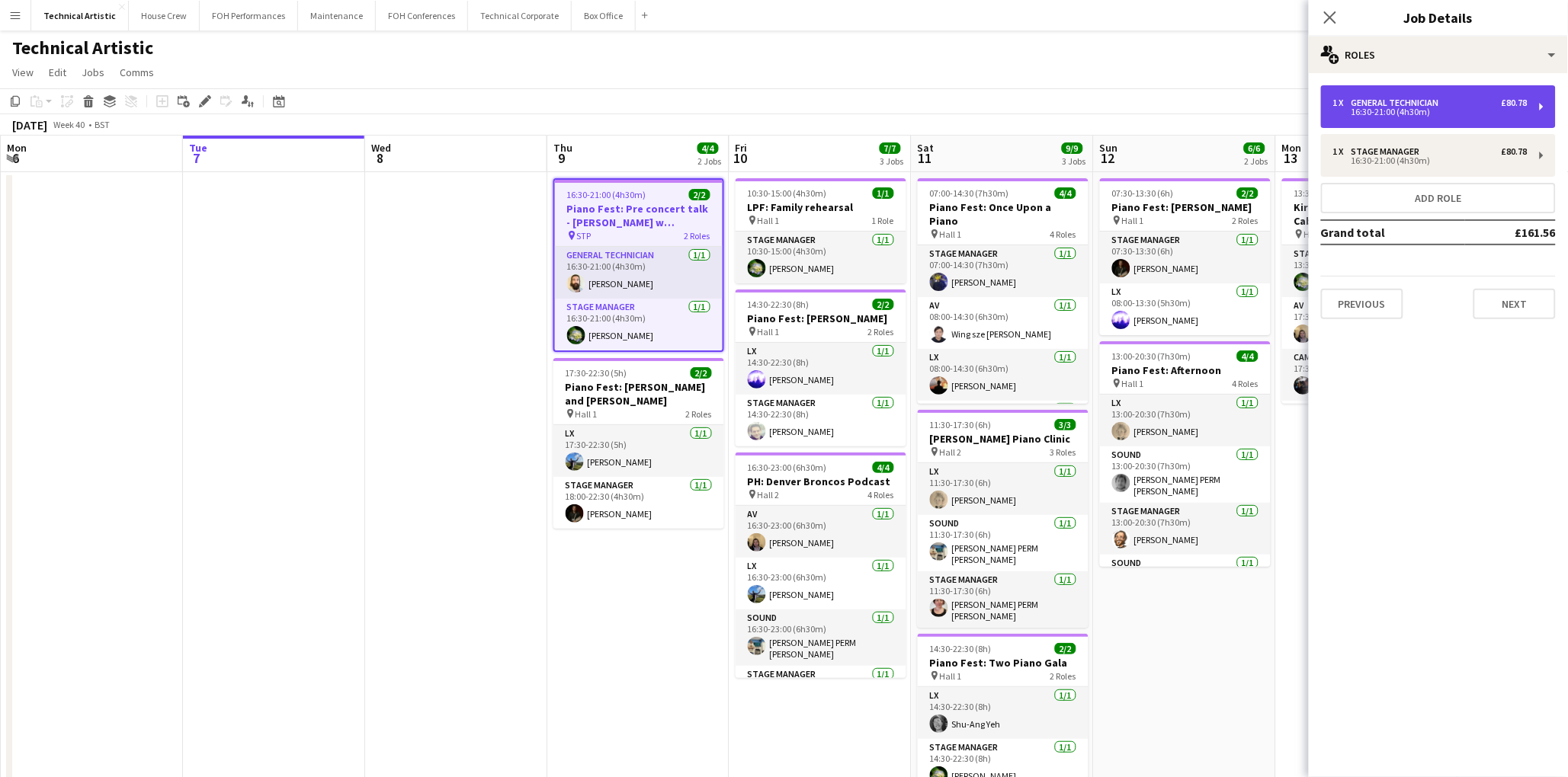
click at [1456, 120] on div "1 x General Technician £80.78 16:30-21:00 (4h30m)" at bounding box center [1438, 107] width 235 height 43
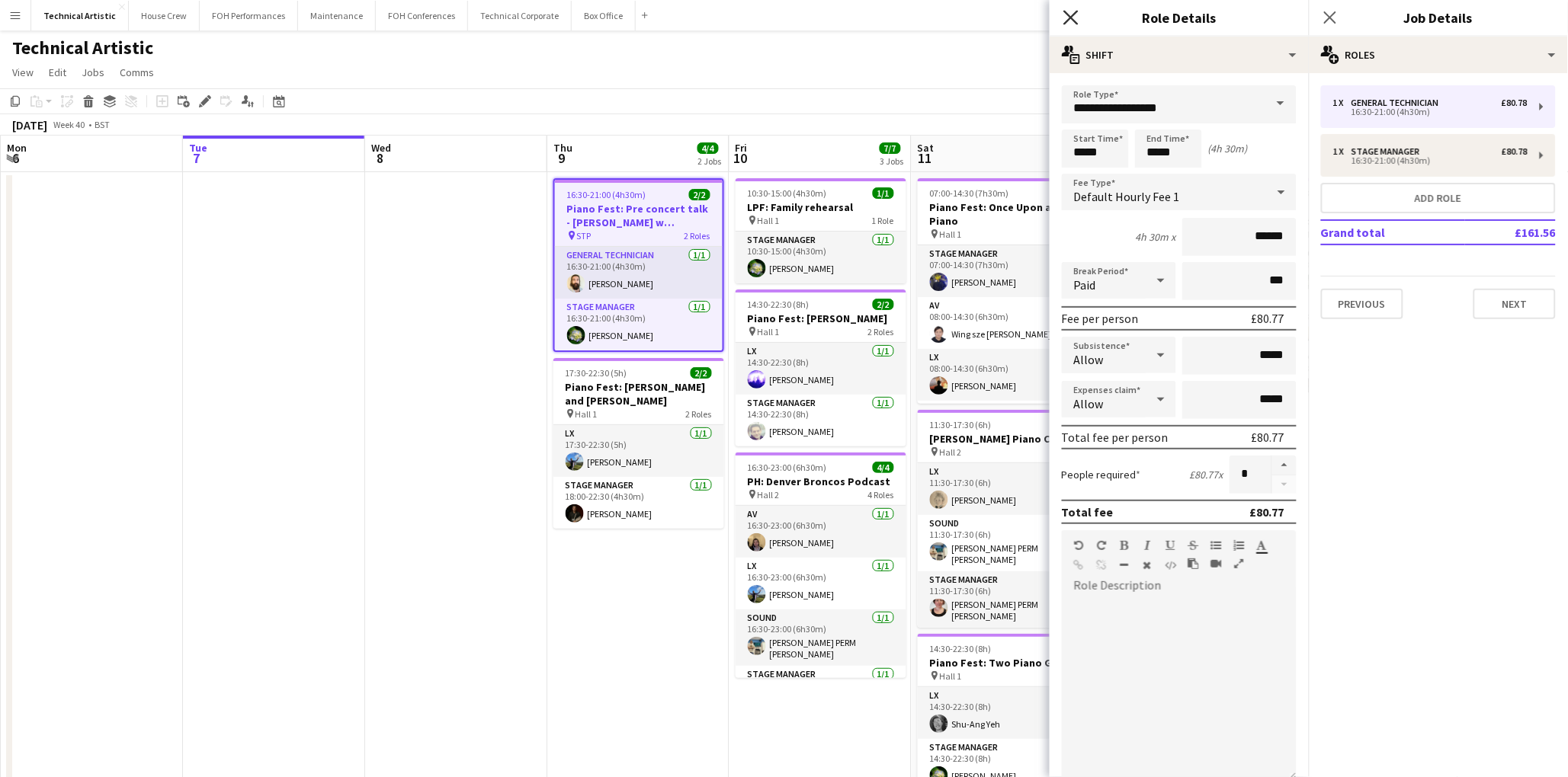
click at [1064, 20] on icon "Close pop-in" at bounding box center [1071, 17] width 15 height 15
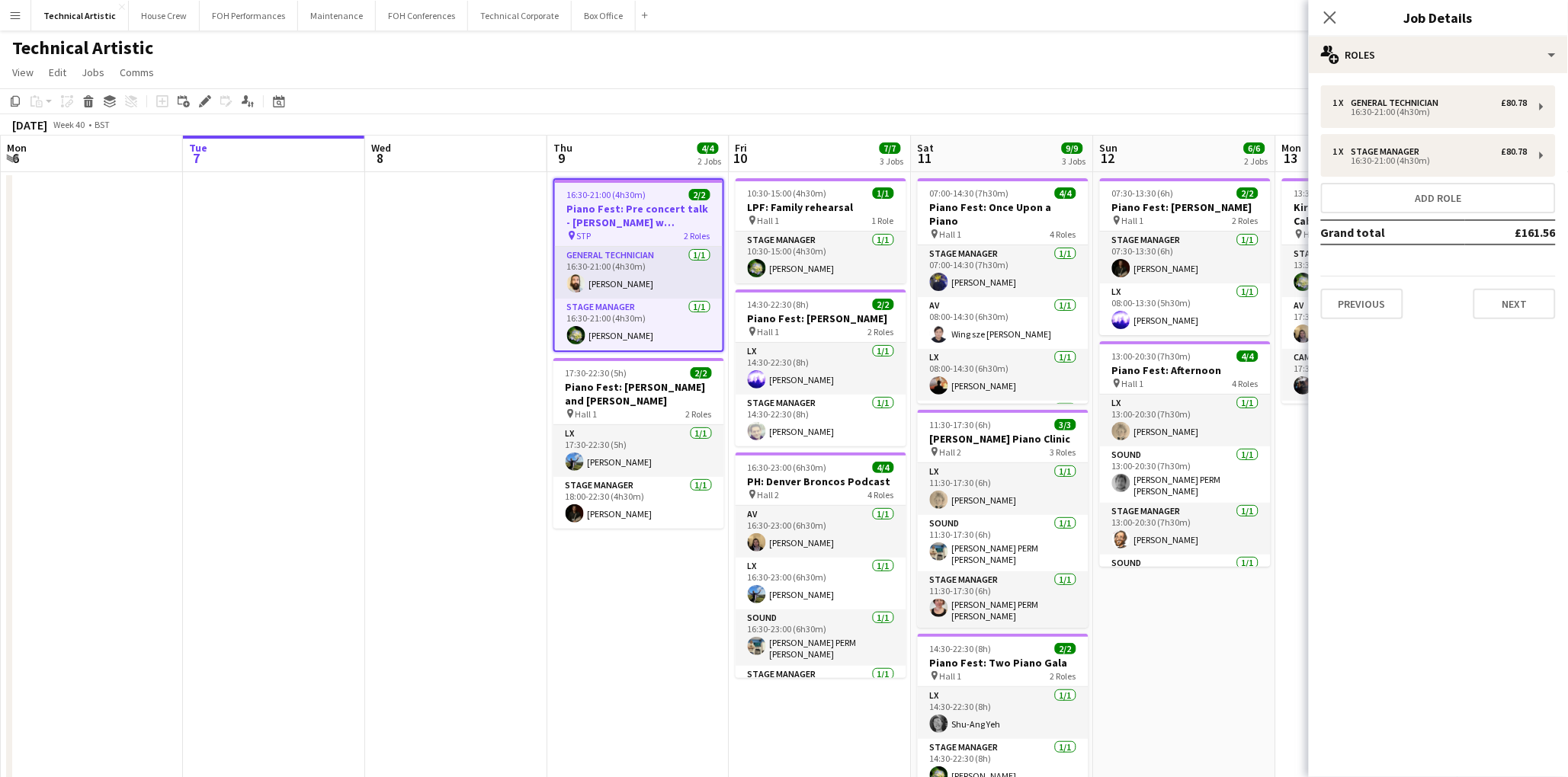
drag, startPoint x: 1110, startPoint y: 51, endPoint x: 1101, endPoint y: 52, distance: 9.1
click at [1110, 51] on div "Technical Artistic user user user" at bounding box center [784, 45] width 1568 height 29
